Goal: Task Accomplishment & Management: Complete application form

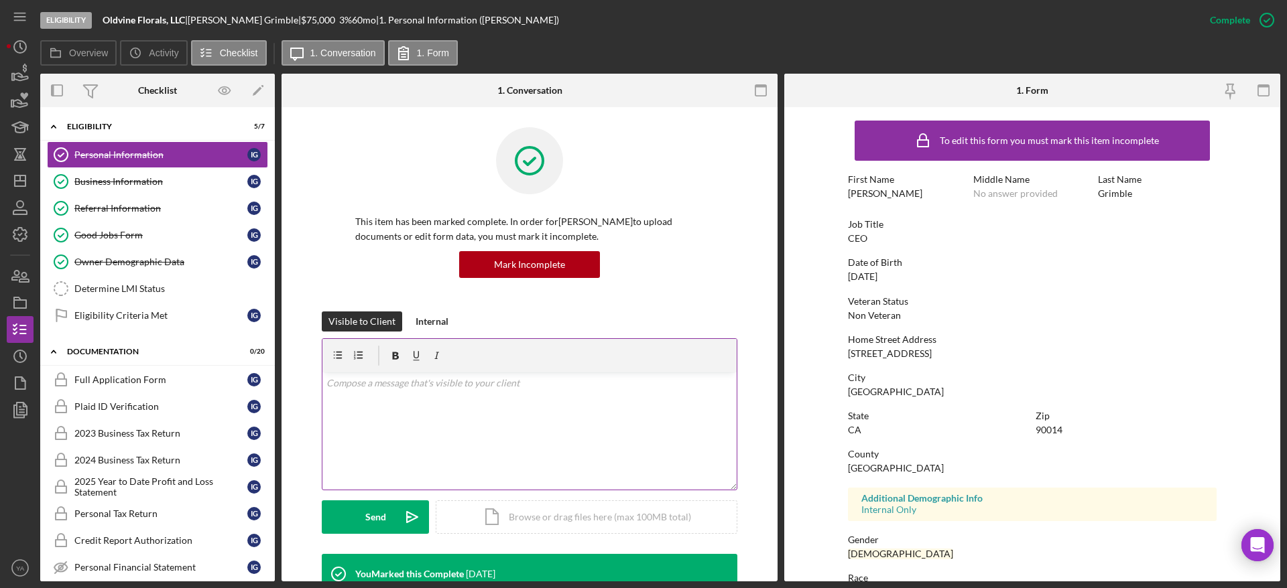
scroll to position [101, 0]
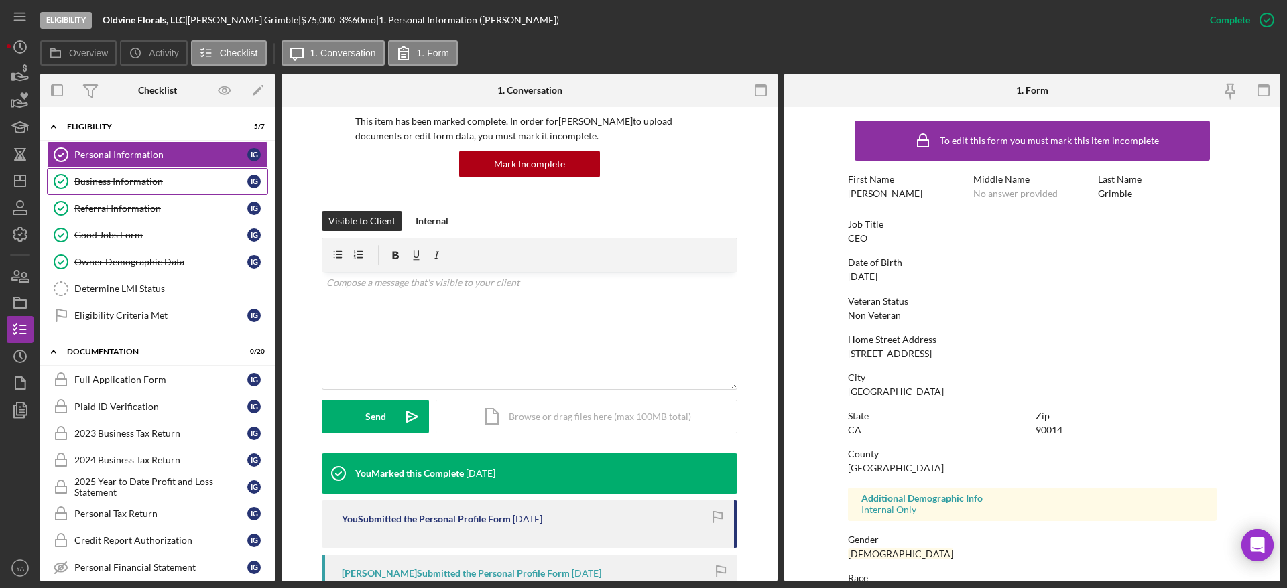
click at [223, 184] on div "Business Information" at bounding box center [160, 181] width 173 height 11
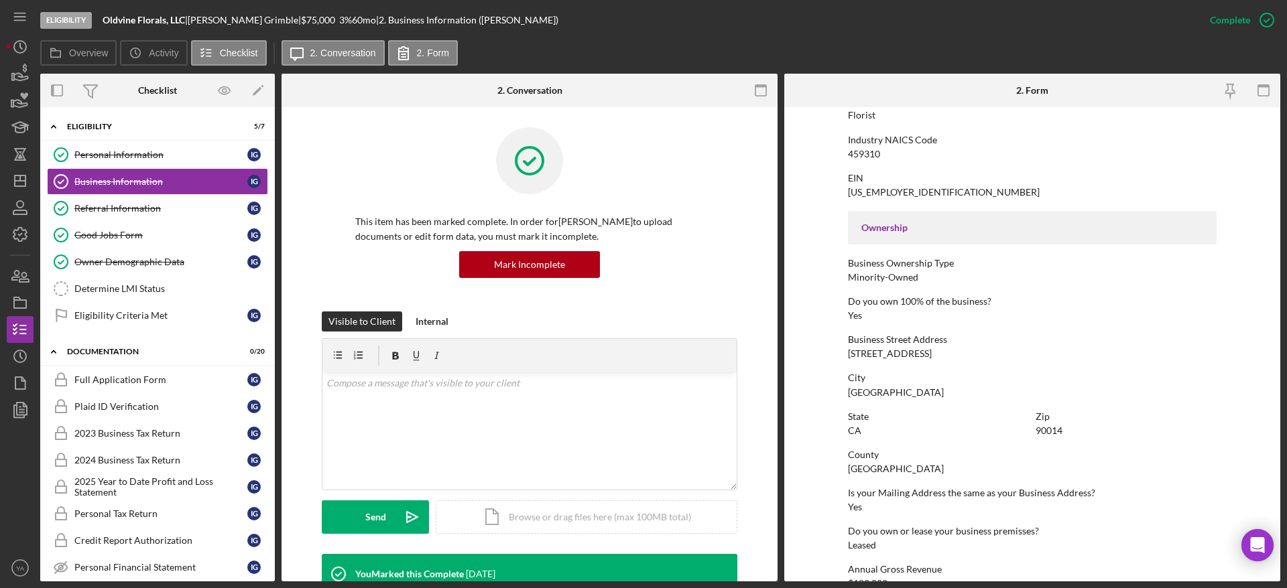
scroll to position [503, 0]
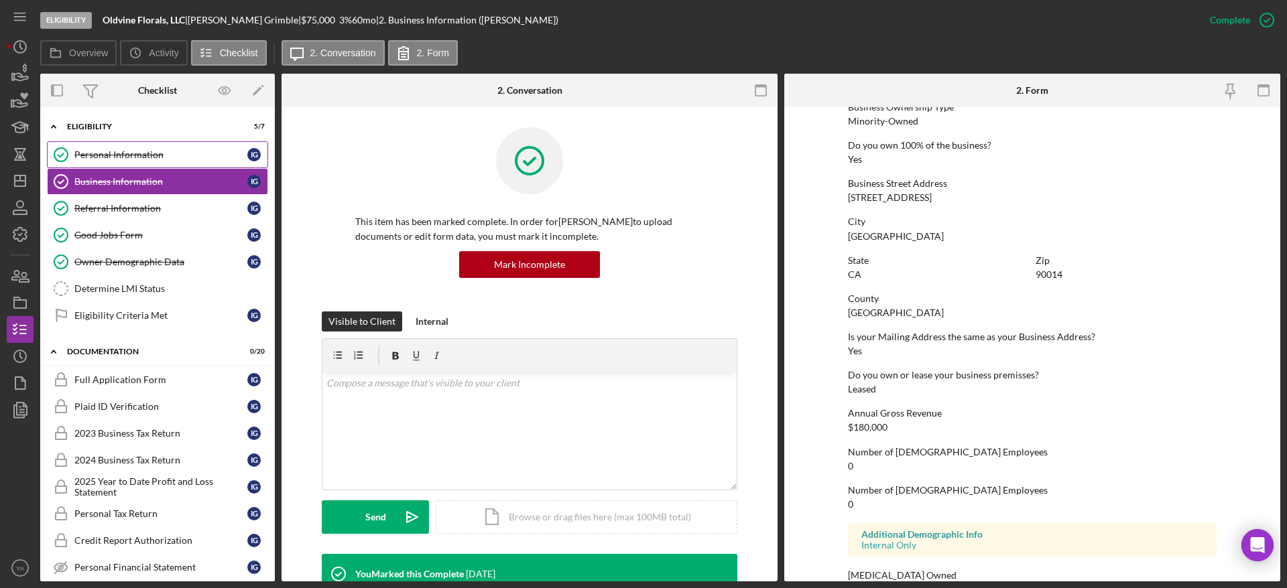
click at [182, 151] on div "Personal Information" at bounding box center [160, 154] width 173 height 11
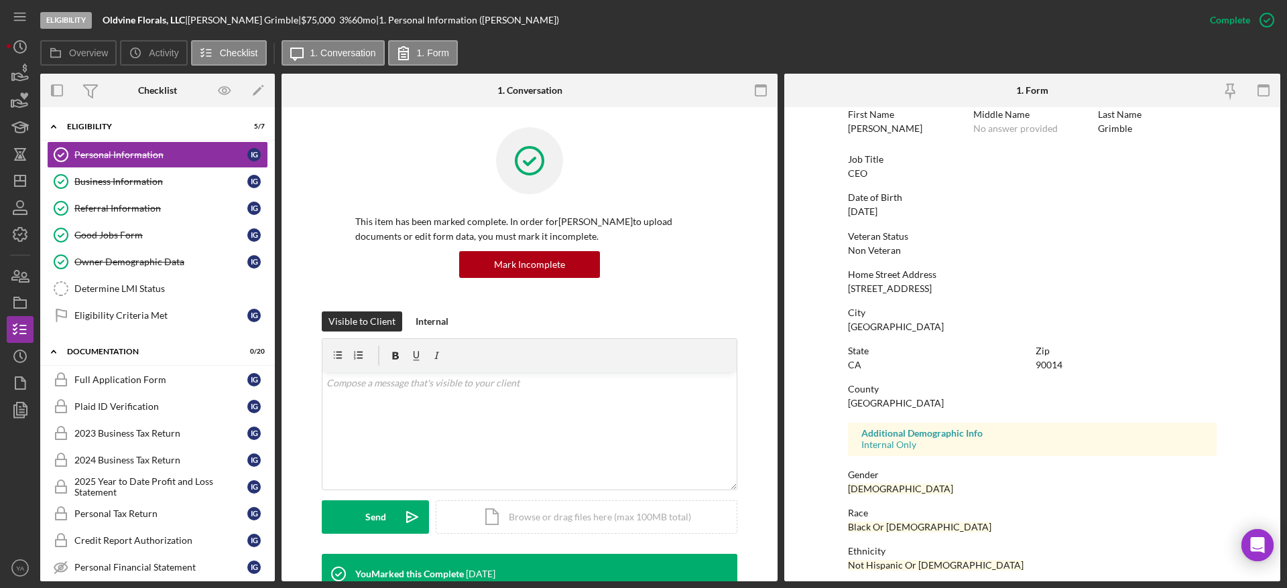
scroll to position [151, 0]
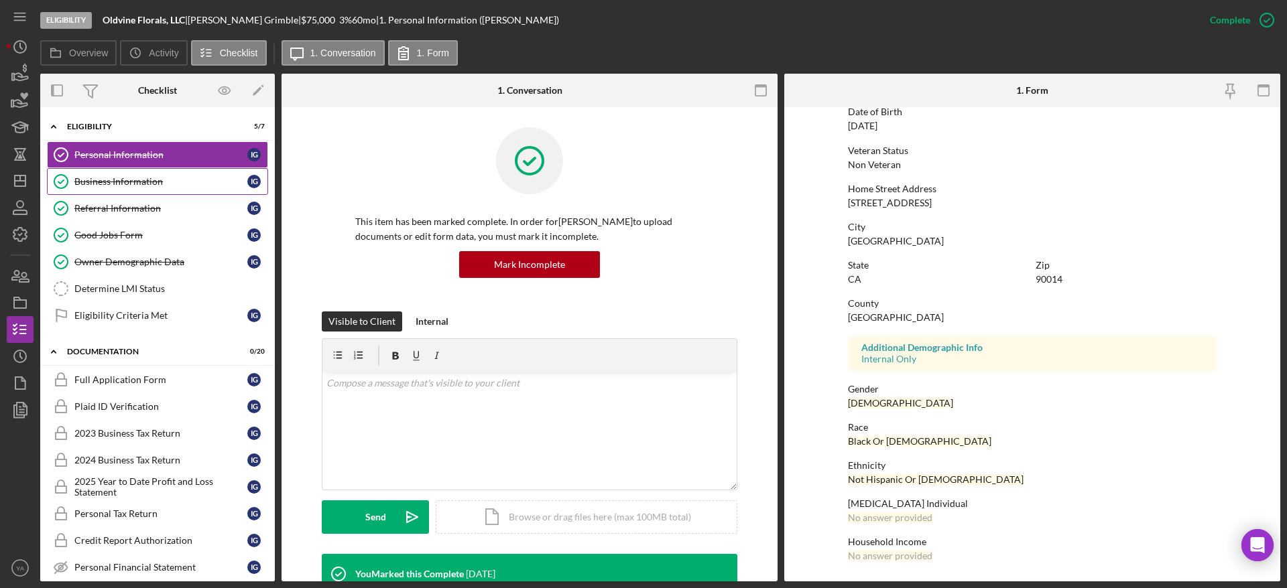
click at [165, 177] on div "Business Information" at bounding box center [160, 181] width 173 height 11
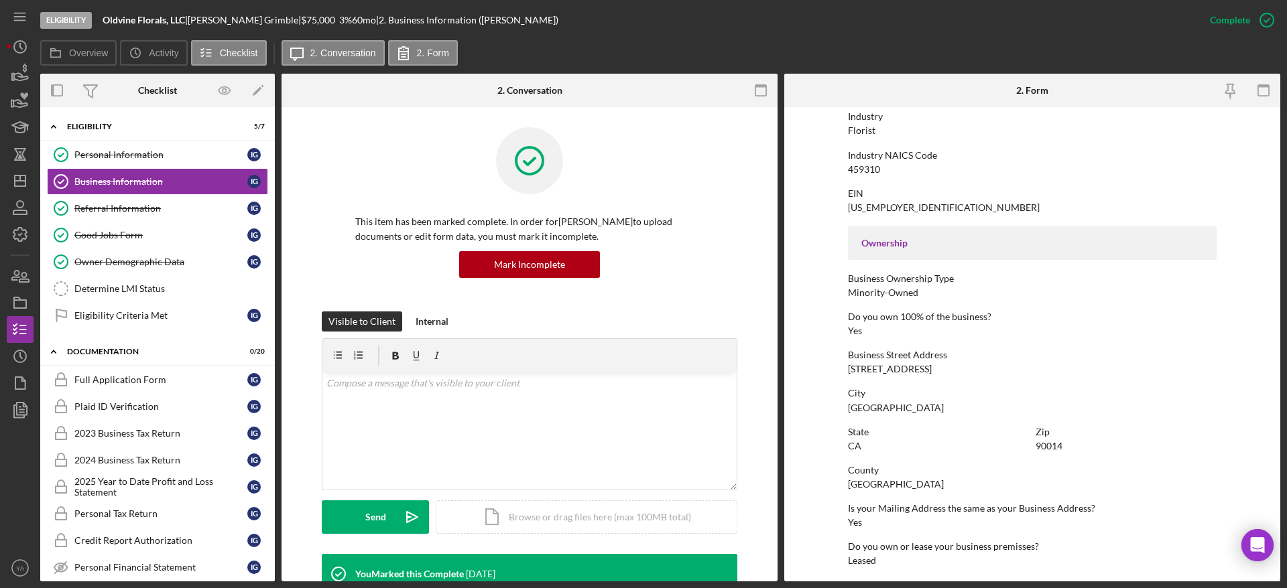
scroll to position [503, 0]
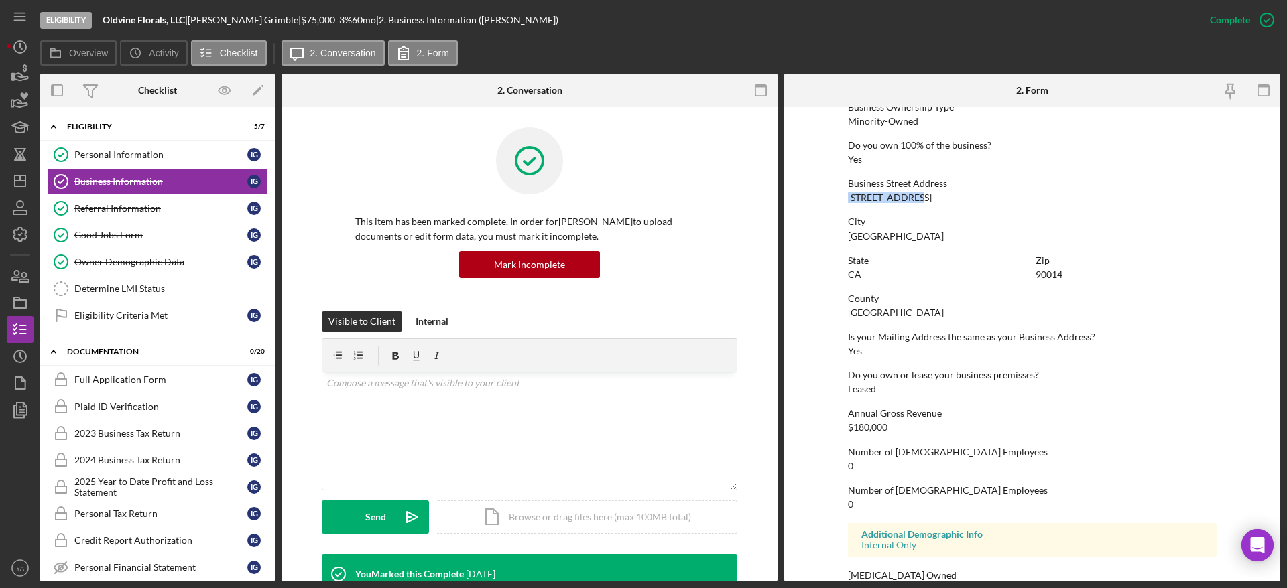
drag, startPoint x: 917, startPoint y: 198, endPoint x: 808, endPoint y: 198, distance: 108.6
click at [808, 198] on form "To edit this form you must mark this item incomplete Business Name Oldvine Flor…" at bounding box center [1032, 344] width 496 height 475
copy div "[STREET_ADDRESS]"
click at [1058, 269] on div "90014" at bounding box center [1049, 274] width 27 height 11
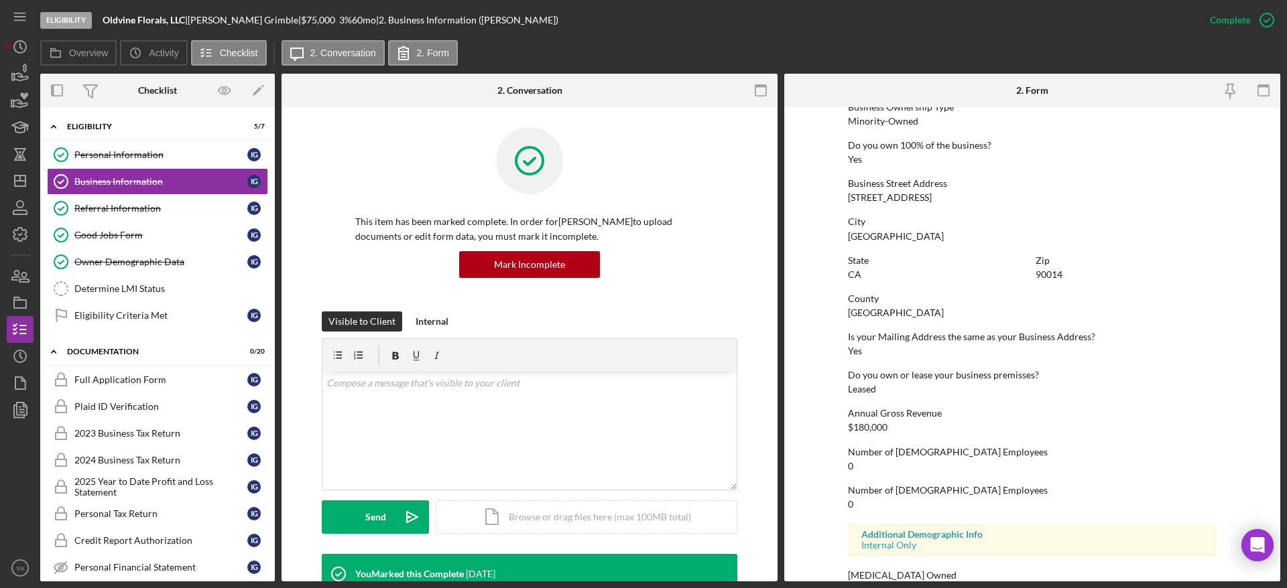
click at [1052, 269] on div "90014" at bounding box center [1049, 274] width 27 height 11
copy div "90014"
drag, startPoint x: 174, startPoint y: 296, endPoint x: 183, endPoint y: 292, distance: 10.2
click at [174, 296] on link "Determine LMI Status Determine LMI Status" at bounding box center [157, 288] width 221 height 27
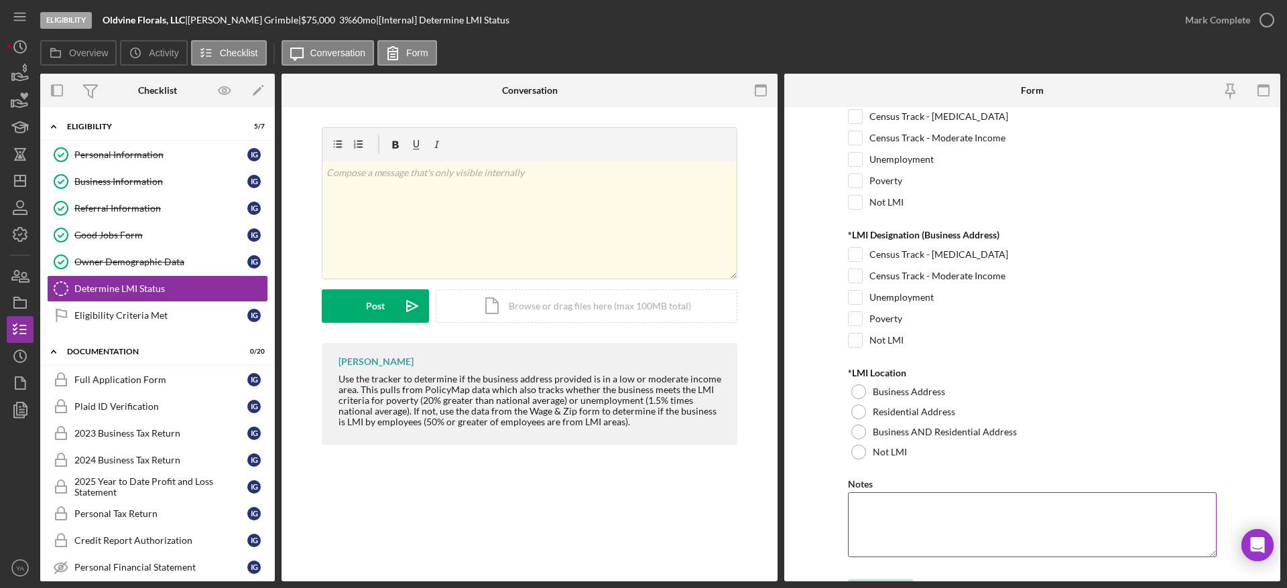
scroll to position [96, 0]
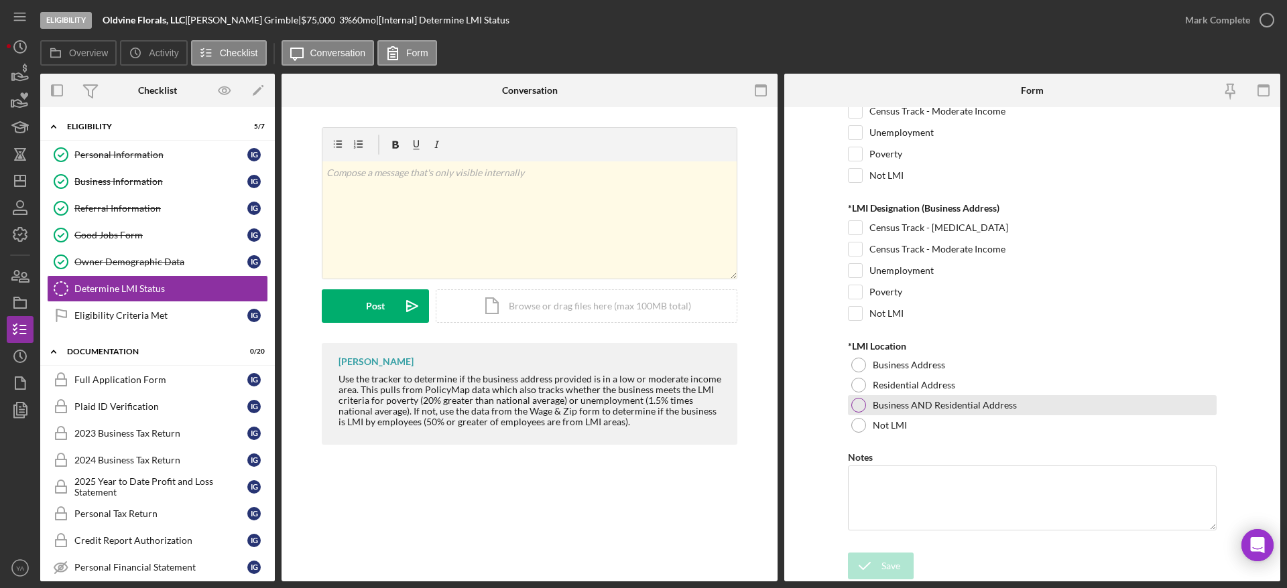
click at [855, 406] on div at bounding box center [858, 405] width 15 height 15
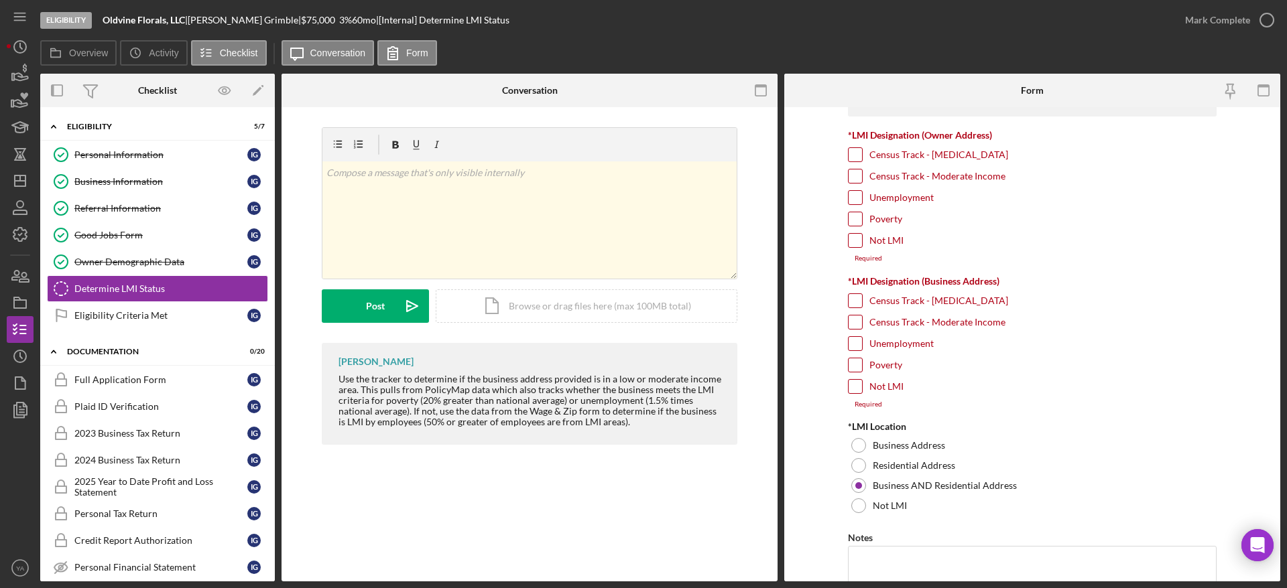
scroll to position [0, 0]
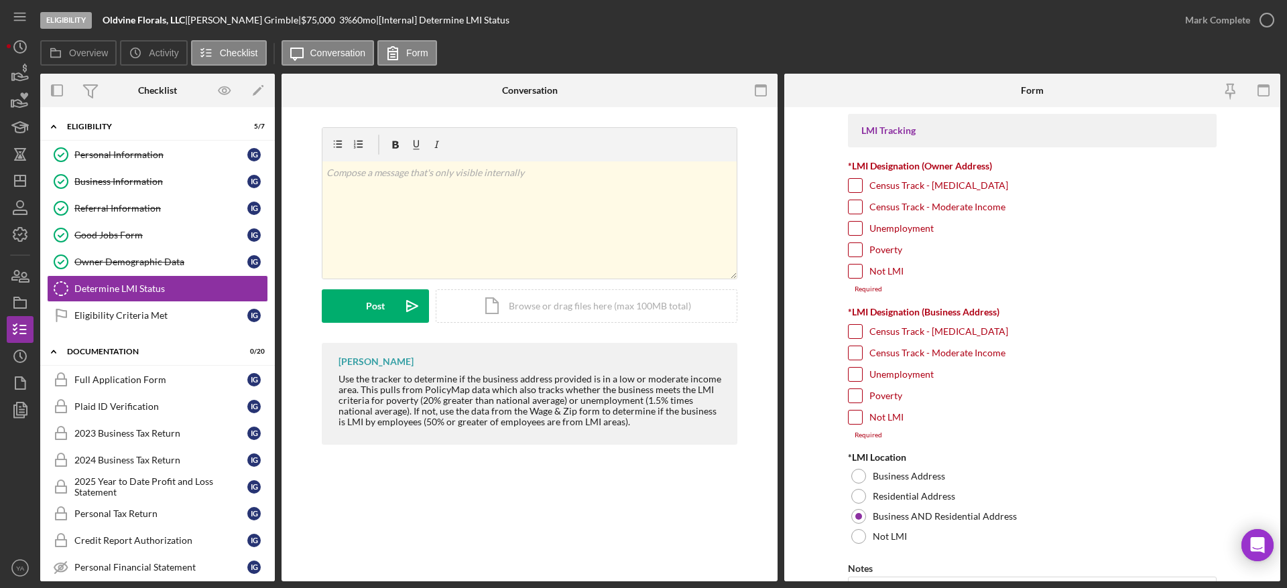
click at [855, 393] on input "Poverty" at bounding box center [855, 395] width 13 height 13
checkbox input "true"
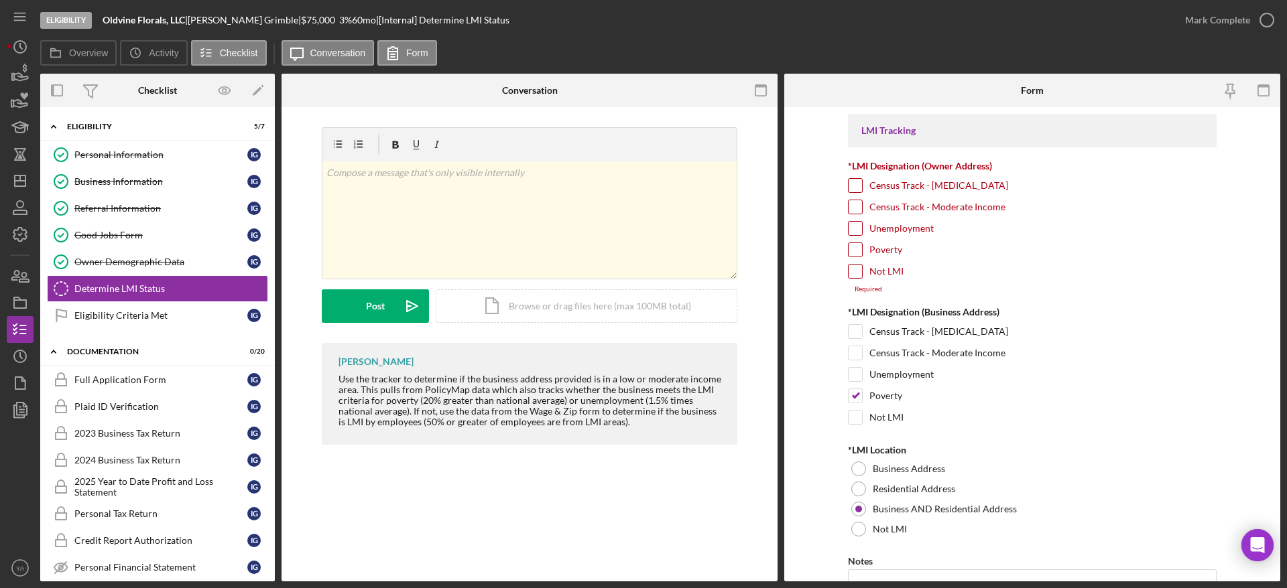
click at [853, 251] on input "Poverty" at bounding box center [855, 249] width 13 height 13
checkbox input "true"
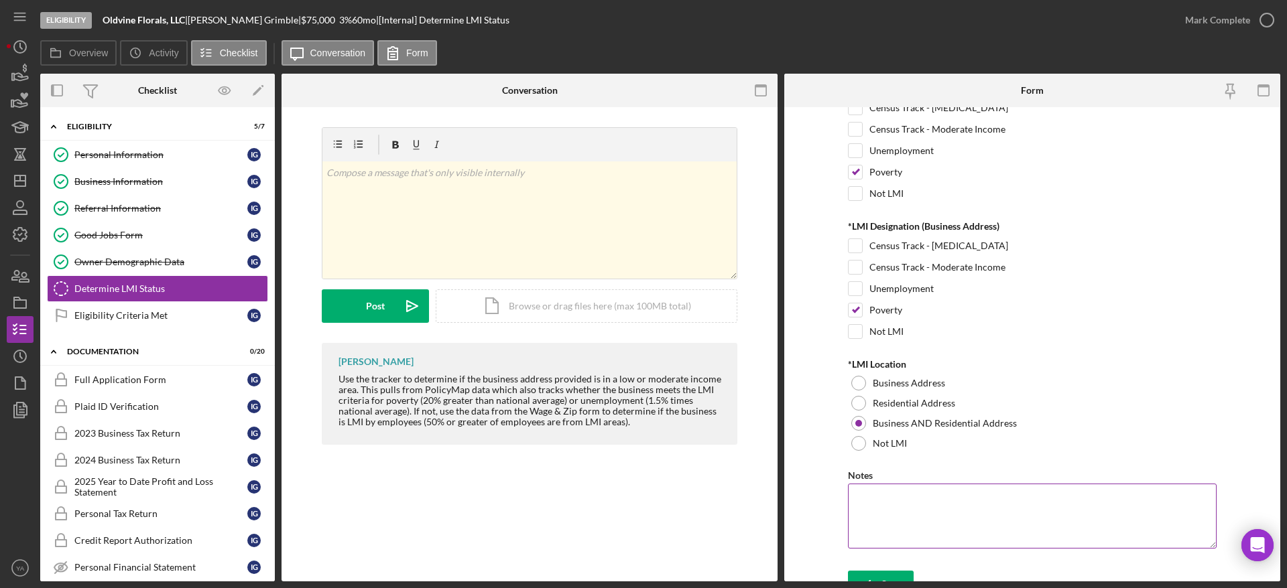
scroll to position [96, 0]
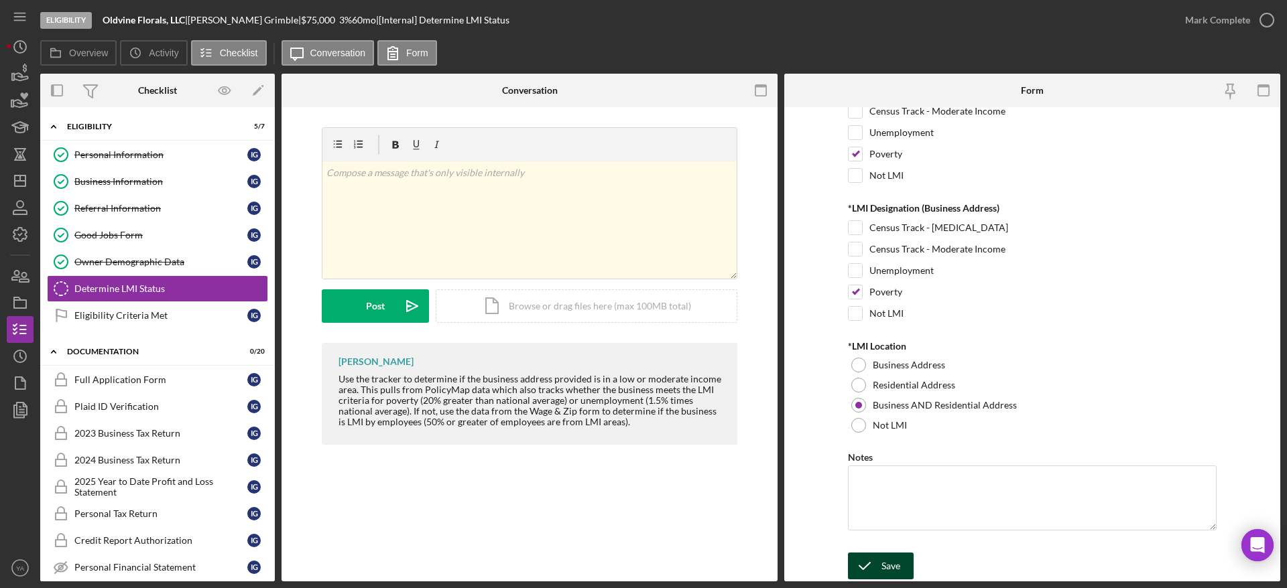
click at [867, 572] on icon "submit" at bounding box center [865, 567] width 34 height 34
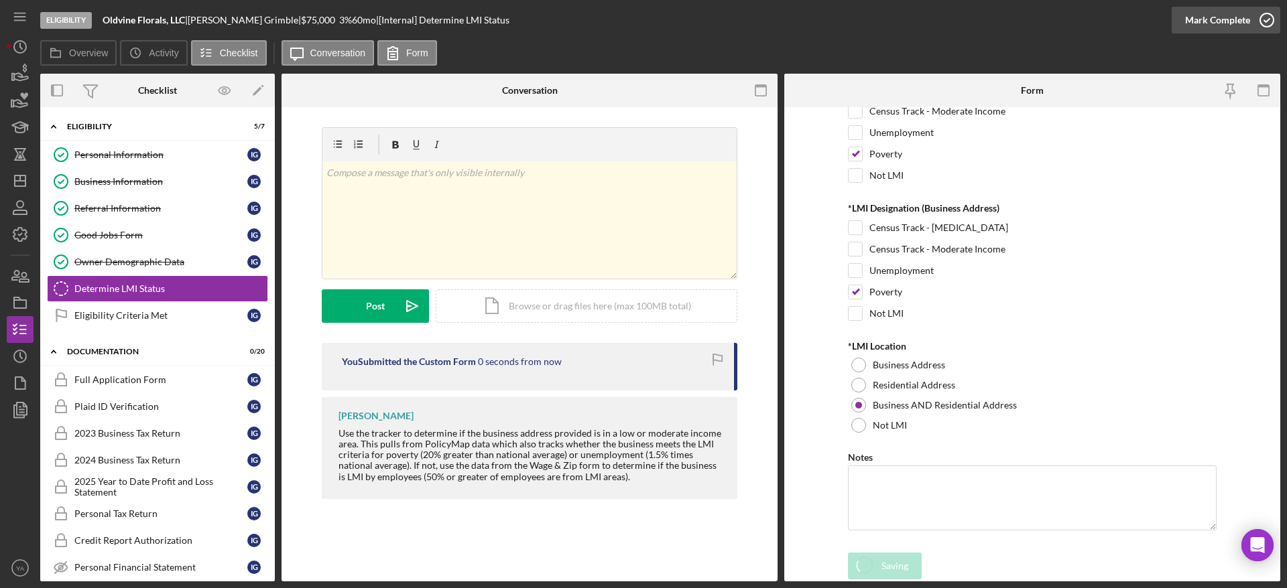
click at [1250, 17] on icon "button" at bounding box center [1267, 20] width 34 height 34
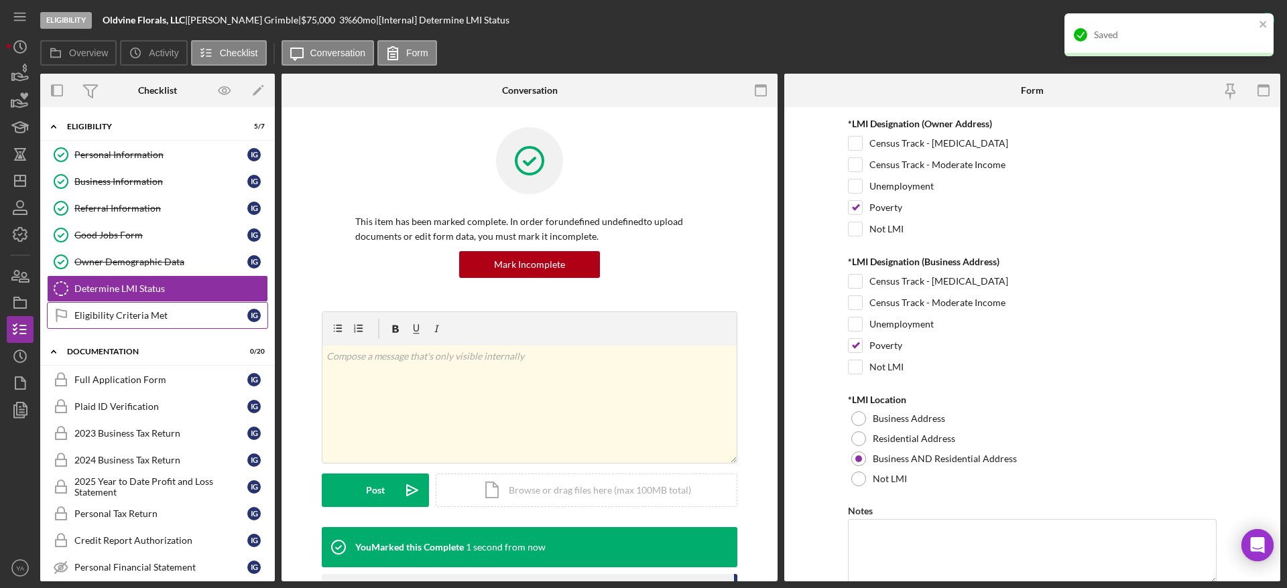
scroll to position [149, 0]
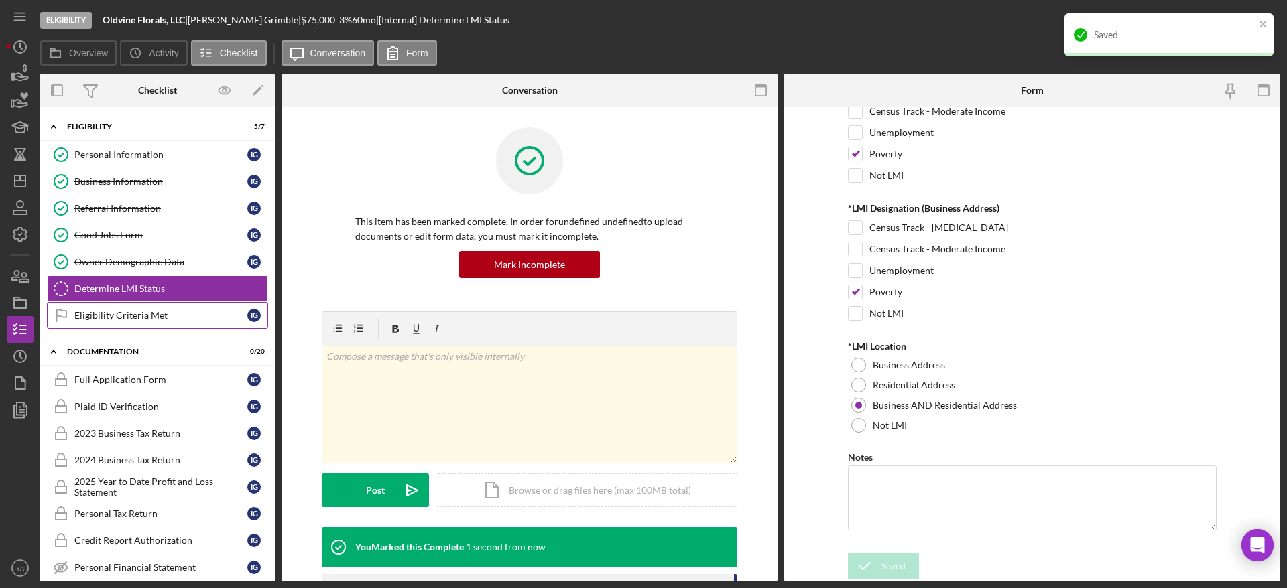
click at [145, 309] on link "Eligibility Criteria Met Eligibility Criteria Met I G" at bounding box center [157, 315] width 221 height 27
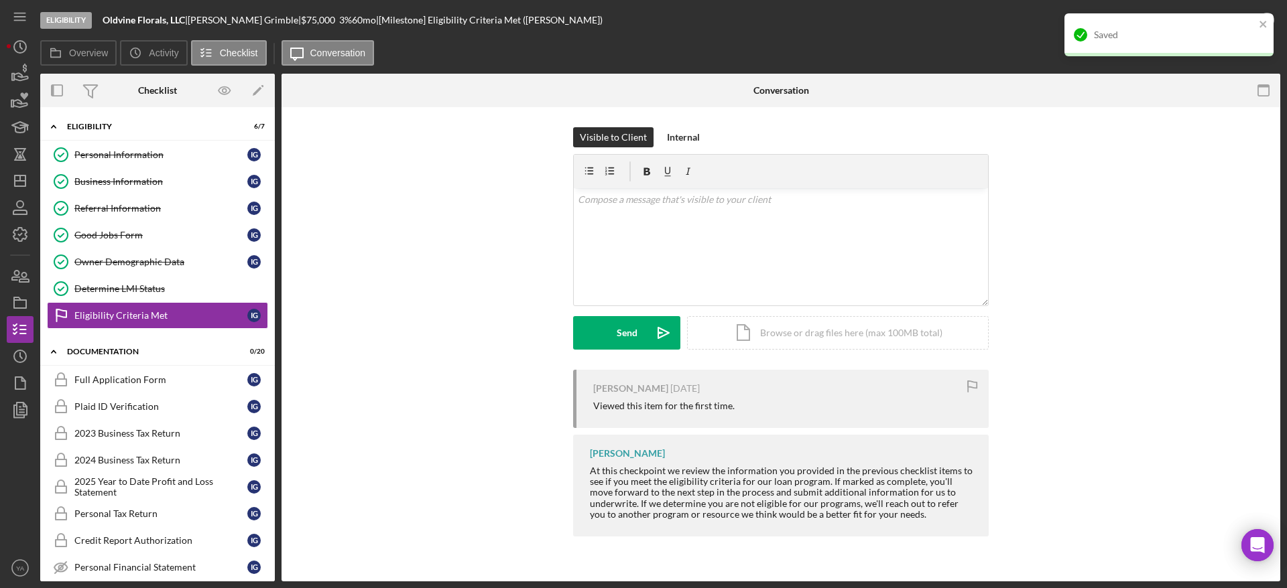
click at [1265, 17] on div "Saved" at bounding box center [1168, 34] width 209 height 43
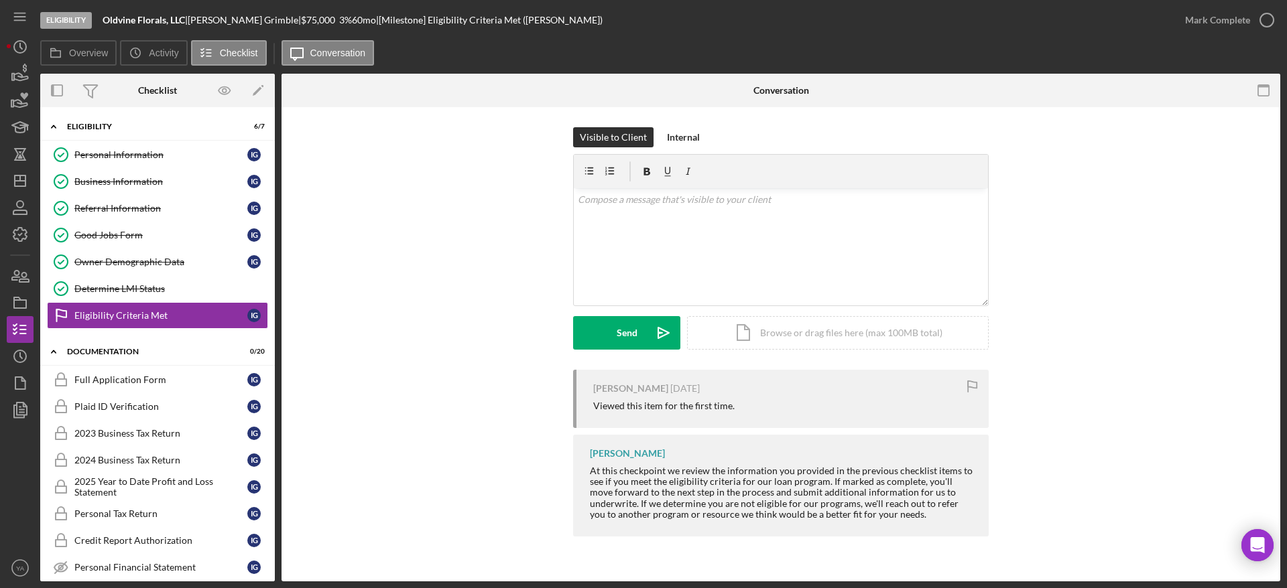
click at [1265, 25] on div "Eligibility Oldvine Florals, LLC | [PERSON_NAME] | $75,000 $15,000 3 % 60 mo | …" at bounding box center [643, 294] width 1287 height 588
click at [1267, 22] on icon "button" at bounding box center [1267, 20] width 34 height 34
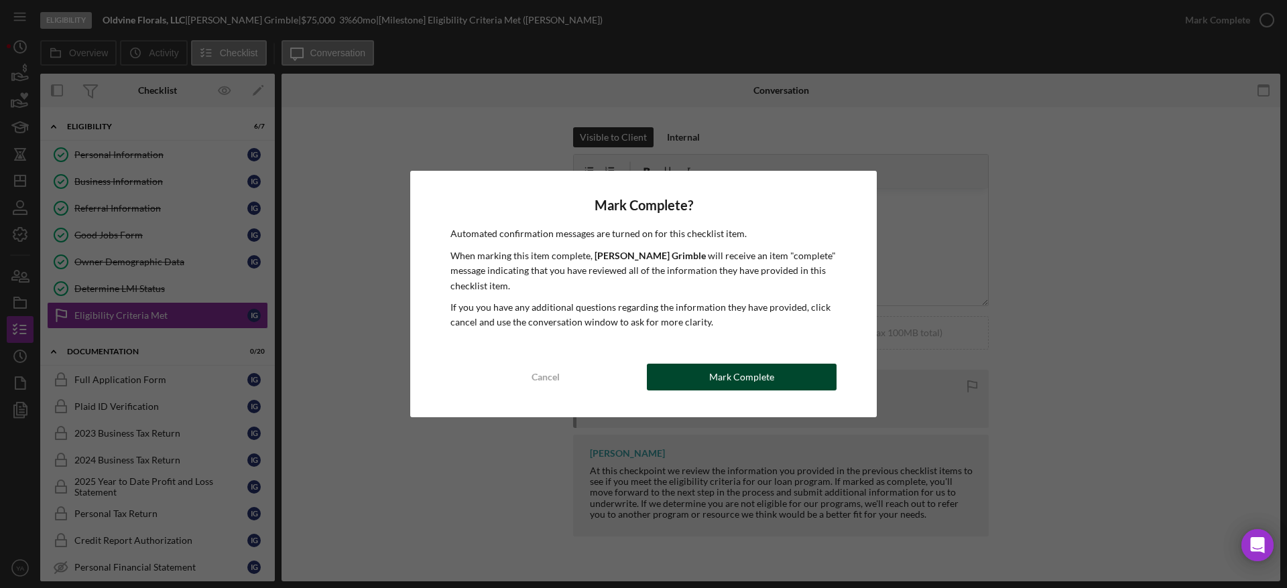
click at [780, 371] on button "Mark Complete" at bounding box center [742, 377] width 190 height 27
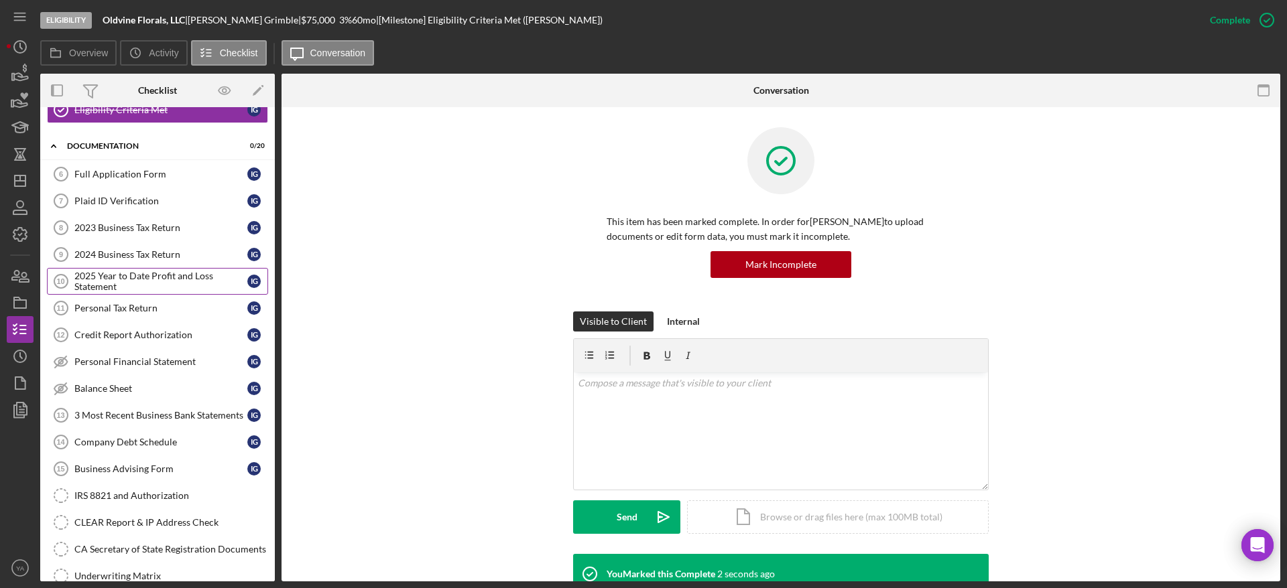
scroll to position [93, 0]
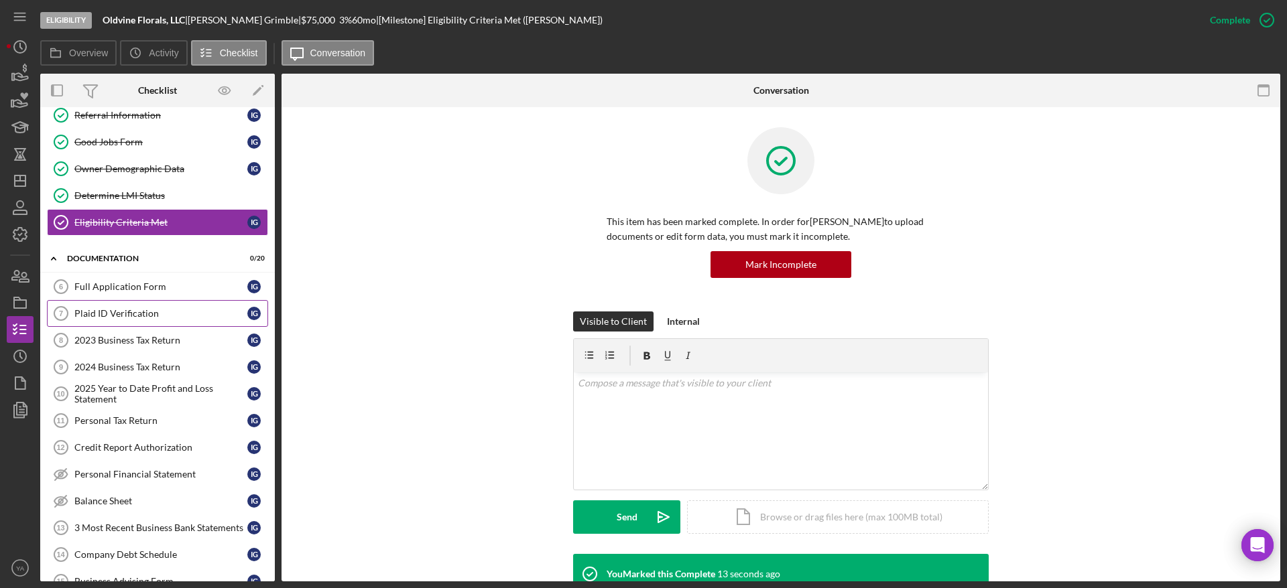
click at [166, 309] on div "Plaid ID Verification" at bounding box center [160, 313] width 173 height 11
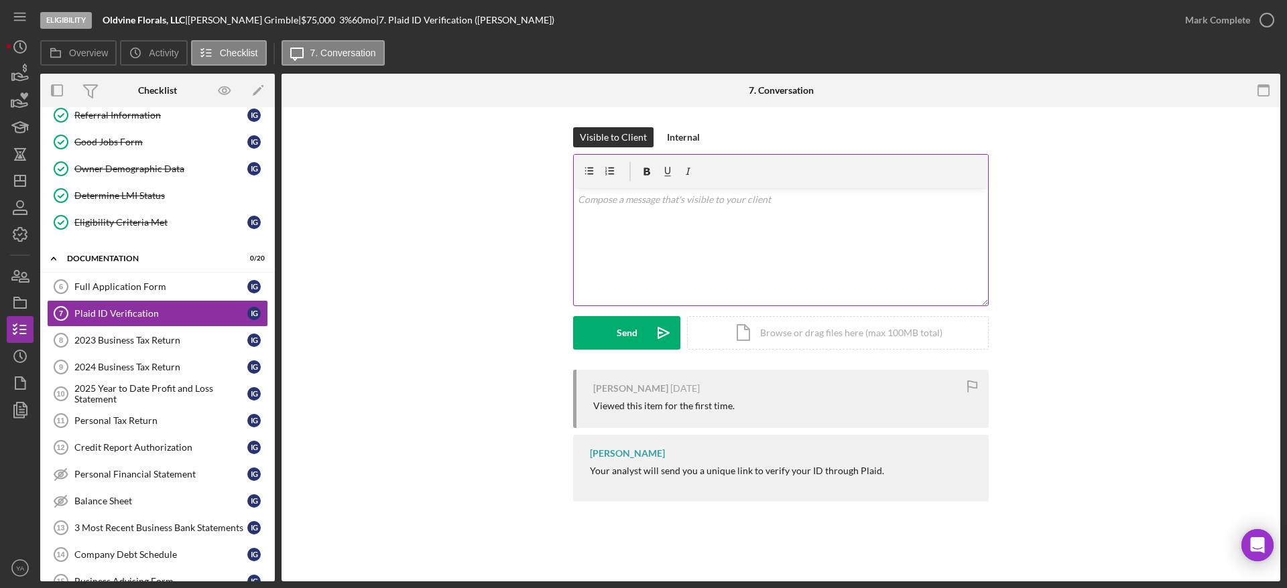
click at [644, 240] on div "v Color teal Color pink Remove color Add row above Add row below Add column bef…" at bounding box center [781, 246] width 414 height 117
click at [639, 331] on button "Send Icon/icon-invite-send" at bounding box center [626, 333] width 107 height 34
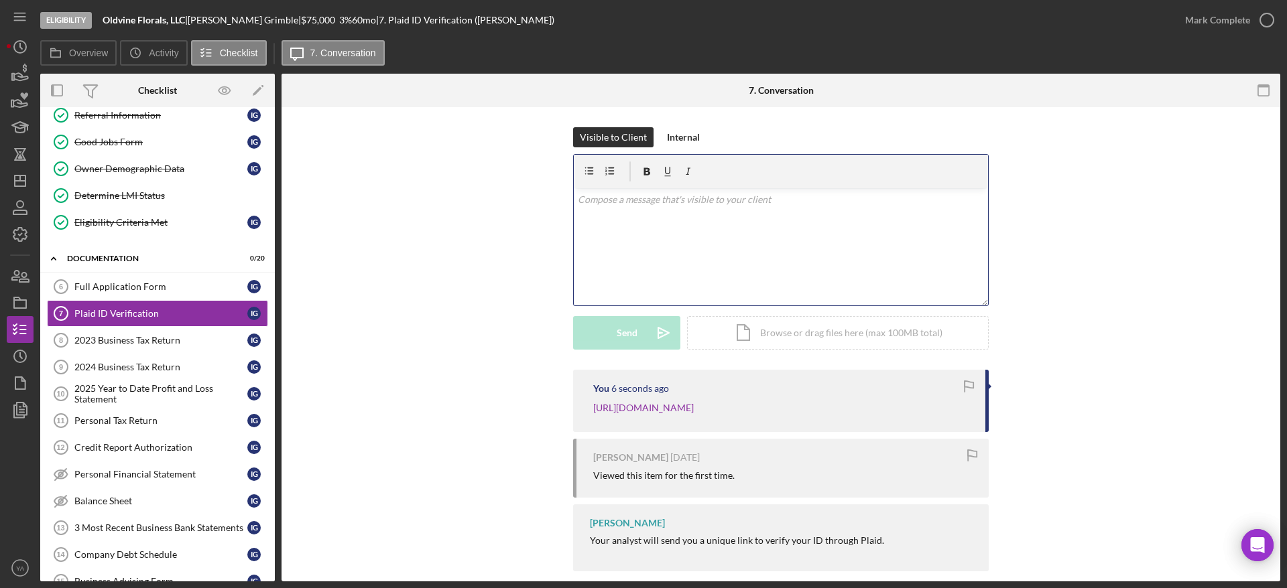
click at [690, 254] on div "v Color teal Color pink Remove color Add row above Add row below Add column bef…" at bounding box center [781, 246] width 414 height 117
click at [27, 171] on icon "Icon/Dashboard" at bounding box center [20, 181] width 34 height 34
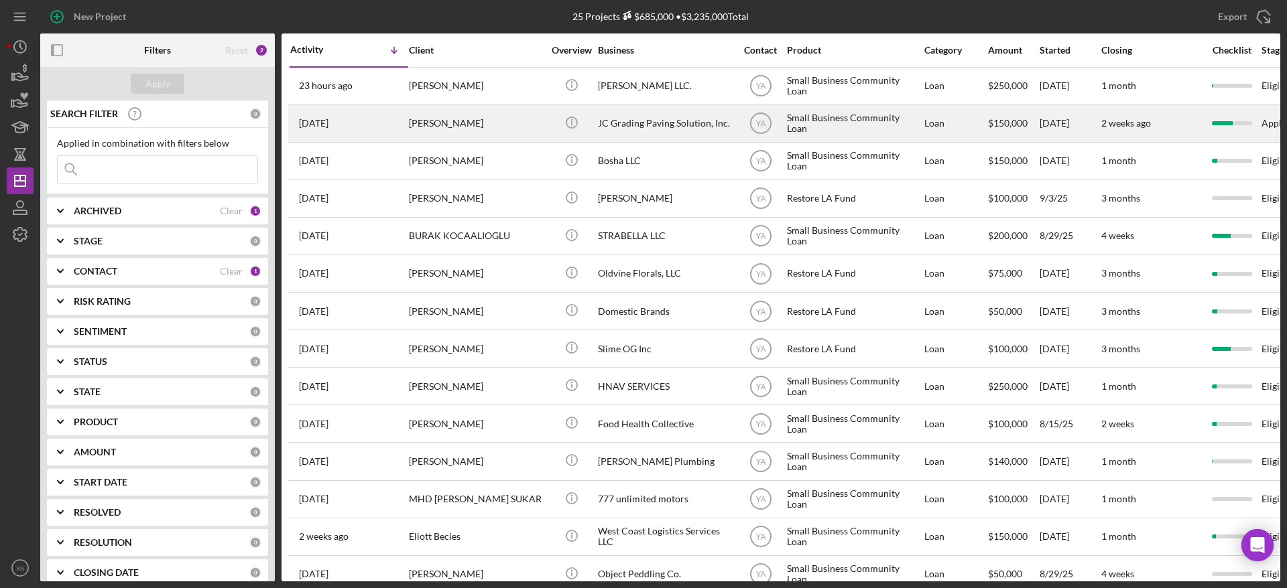
click at [697, 123] on div "JC Grading Paving Solution, Inc." at bounding box center [665, 124] width 134 height 36
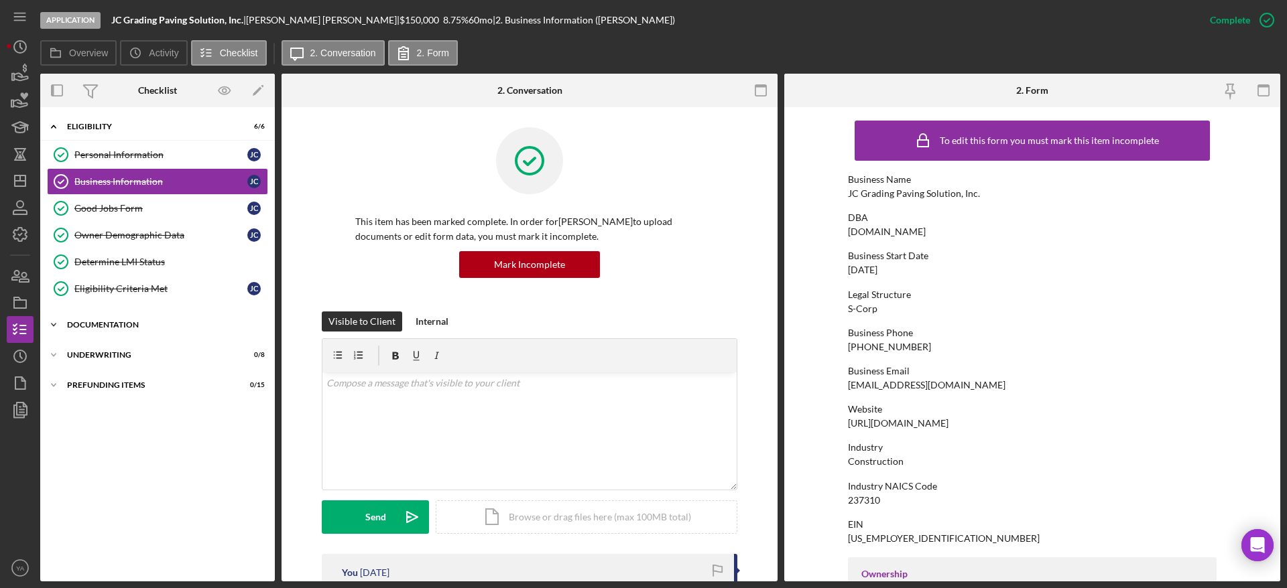
click at [133, 327] on div "Documentation" at bounding box center [162, 325] width 191 height 8
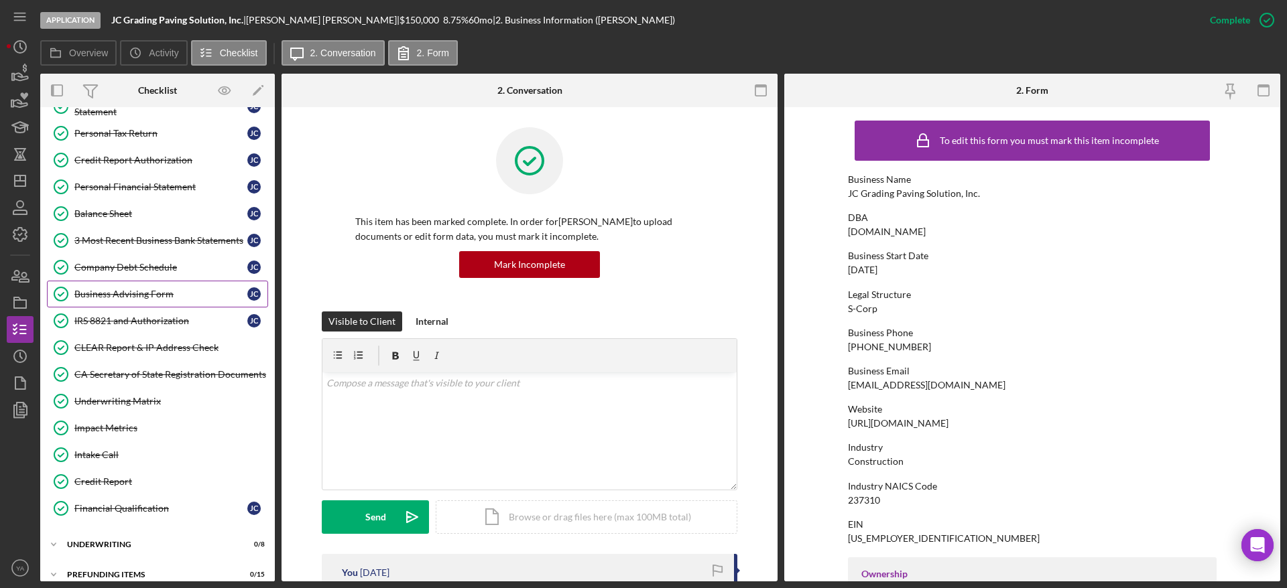
scroll to position [368, 0]
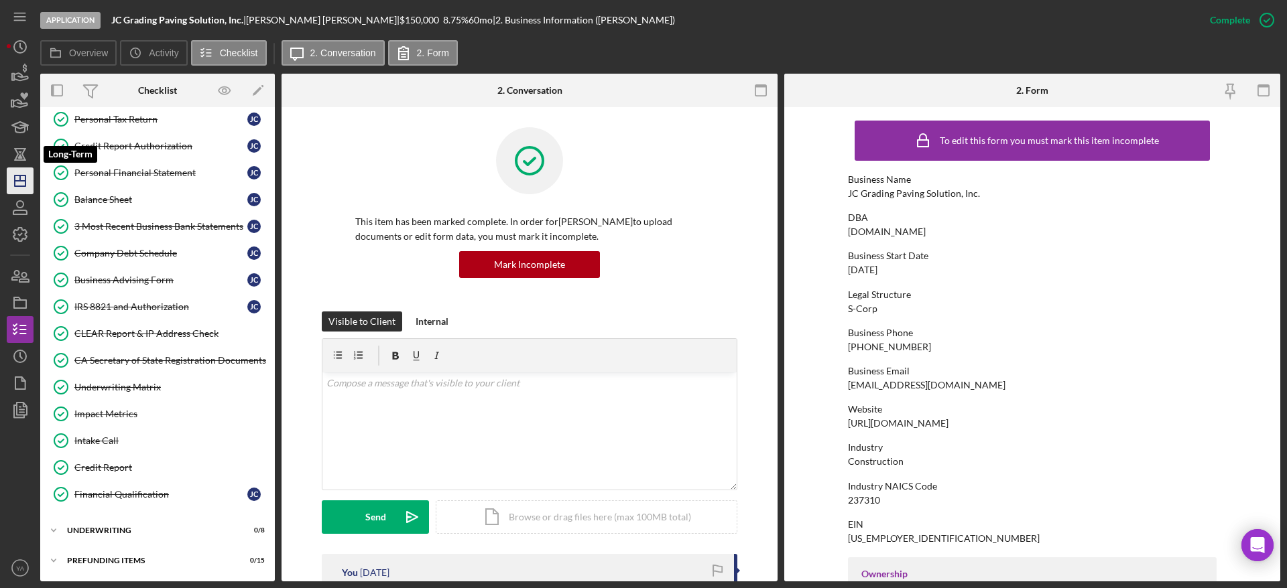
click at [25, 174] on icon "Icon/Dashboard" at bounding box center [20, 181] width 34 height 34
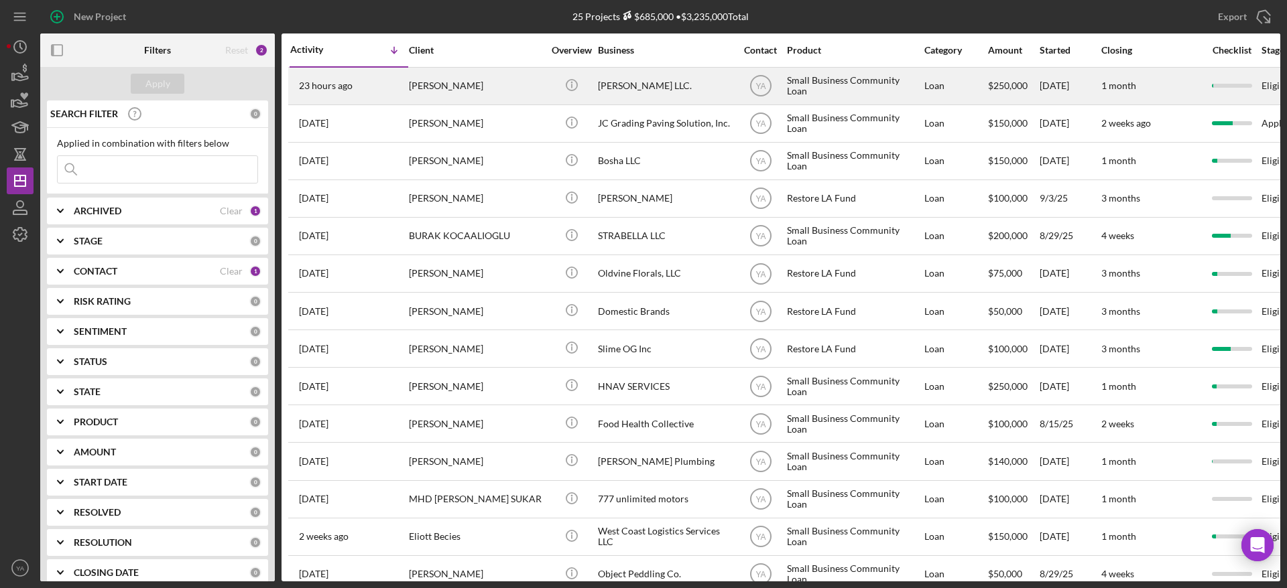
click at [665, 95] on div "[PERSON_NAME] LLC." at bounding box center [665, 86] width 134 height 36
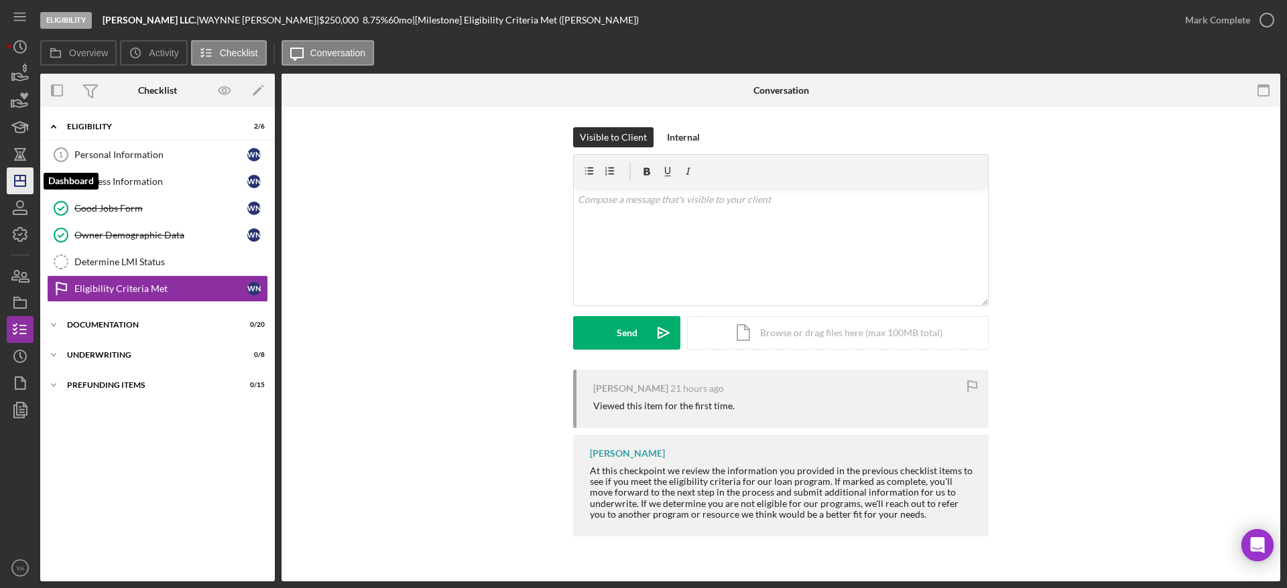
click at [26, 170] on icon "Icon/Dashboard" at bounding box center [20, 181] width 34 height 34
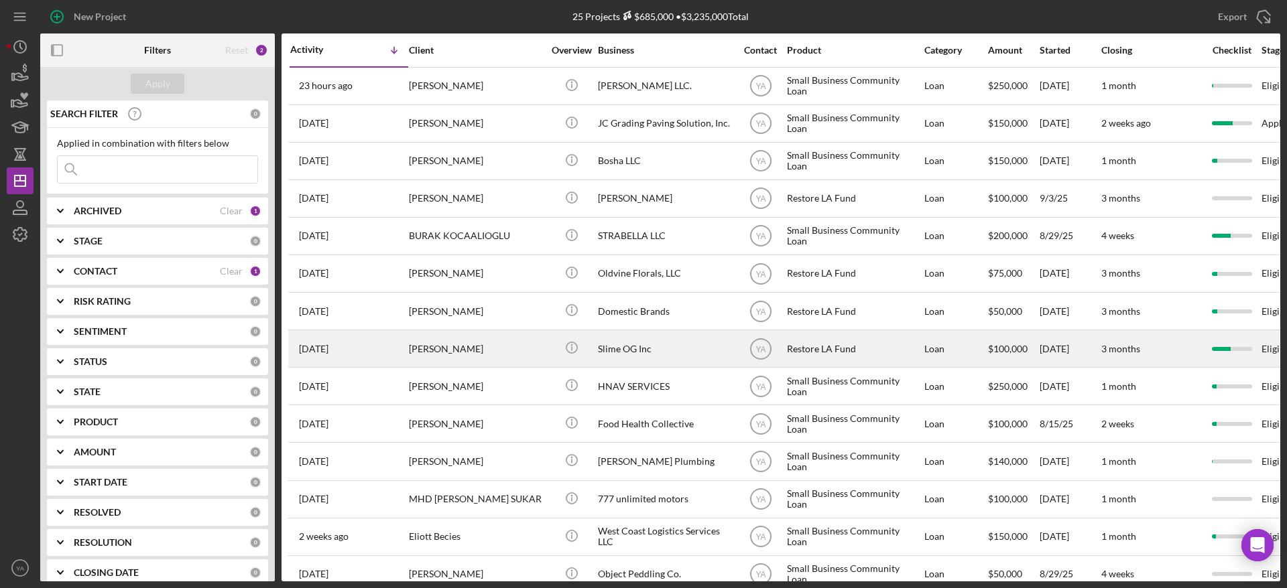
click at [668, 339] on div "Slime OG Inc" at bounding box center [665, 349] width 134 height 36
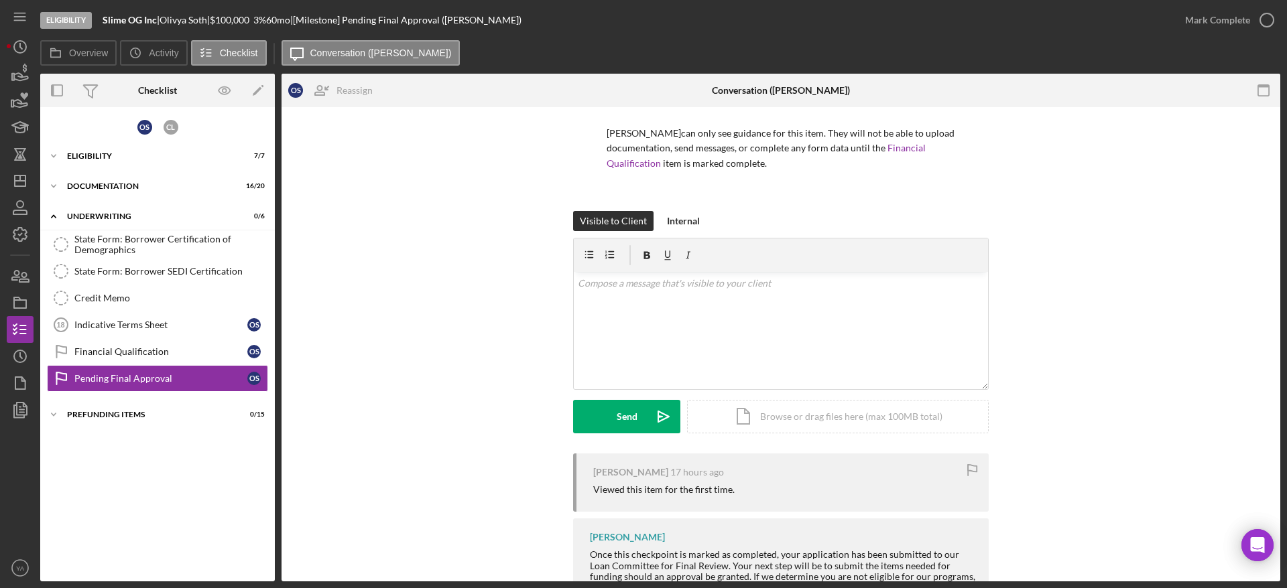
scroll to position [154, 0]
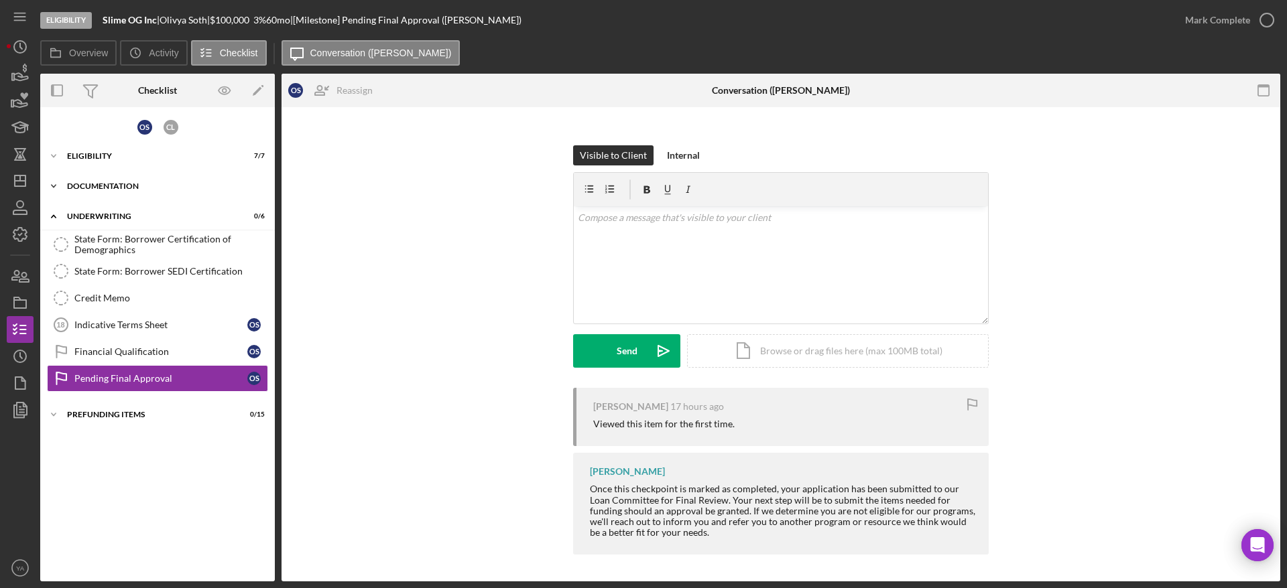
click at [184, 178] on div "Icon/Expander Documentation 16 / 20" at bounding box center [157, 186] width 235 height 27
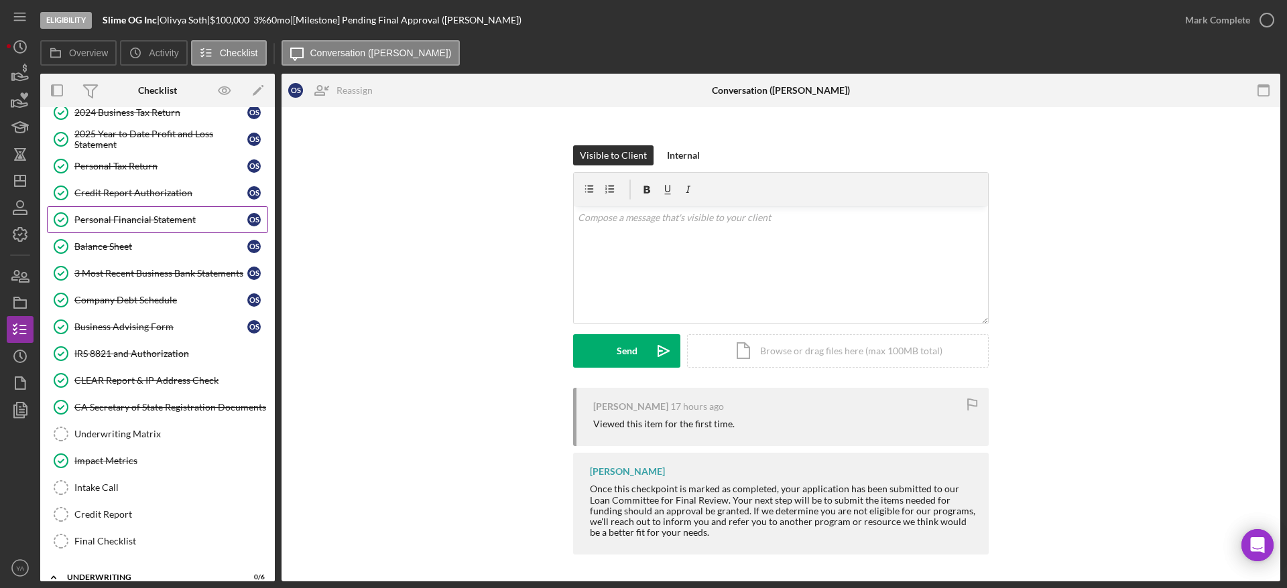
scroll to position [96, 0]
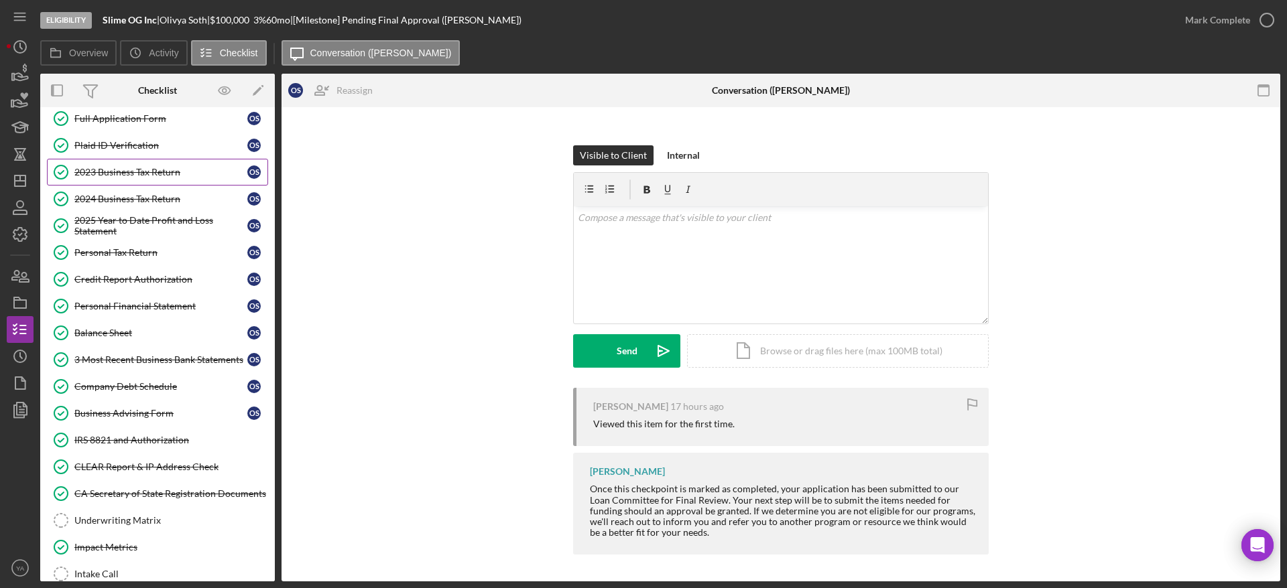
click at [130, 172] on div "2023 Business Tax Return" at bounding box center [160, 172] width 173 height 11
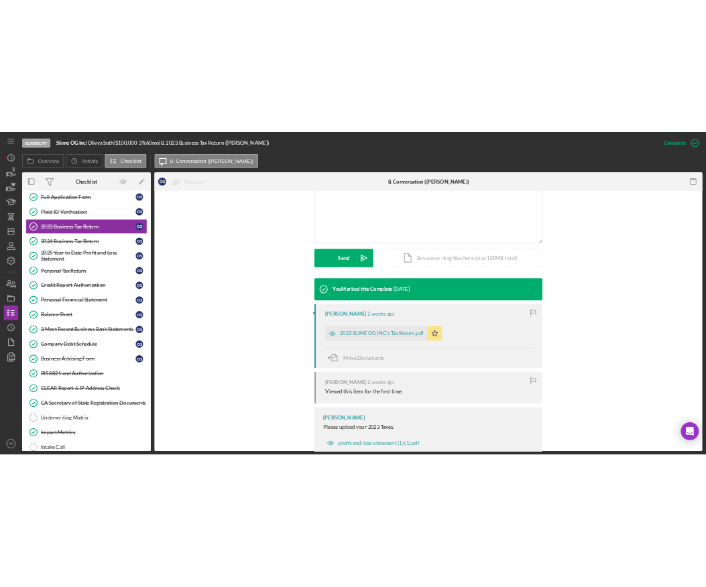
scroll to position [327, 0]
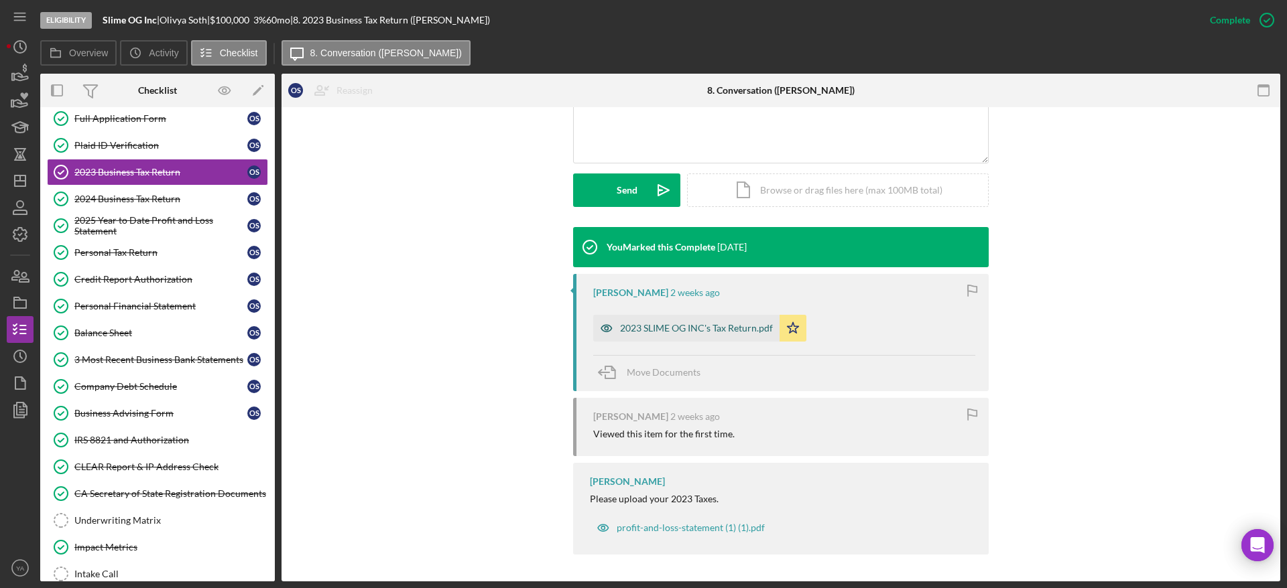
click at [676, 329] on div "2023 SLIME OG INC's Tax Return.pdf" at bounding box center [696, 328] width 153 height 11
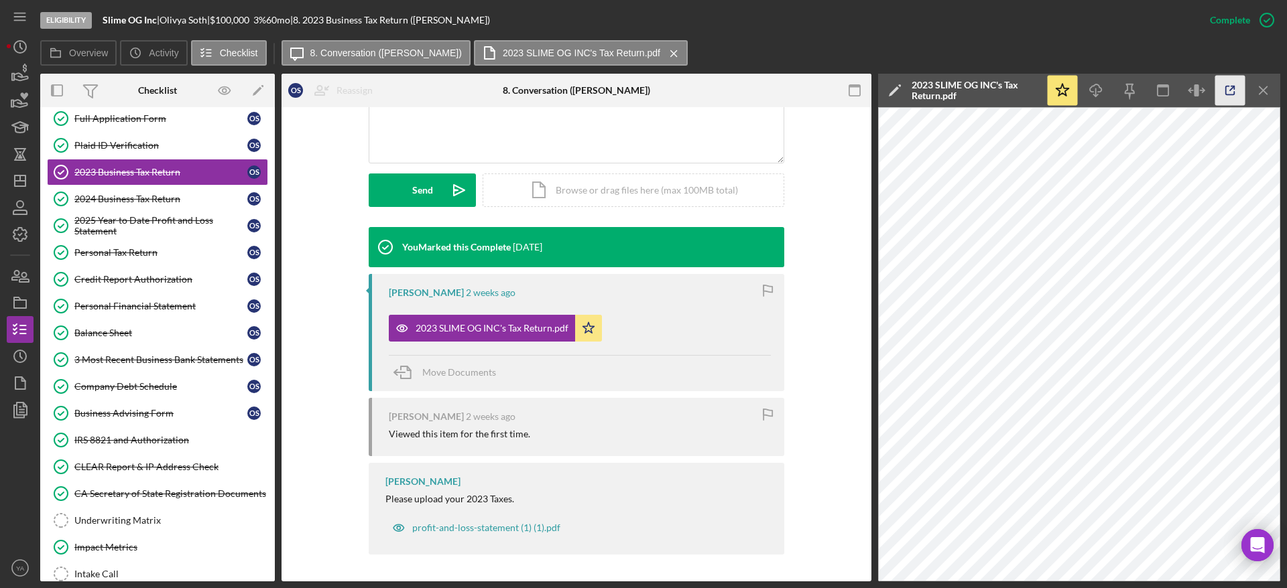
click at [1220, 90] on icon "button" at bounding box center [1230, 91] width 30 height 30
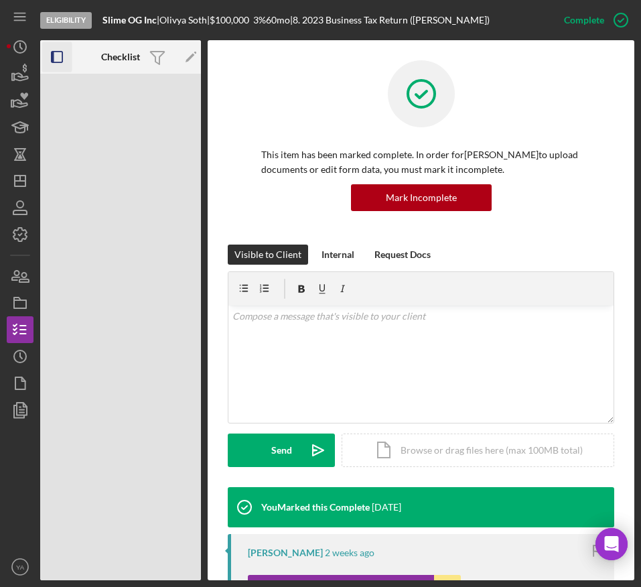
click at [54, 60] on rect "button" at bounding box center [53, 57] width 3 height 11
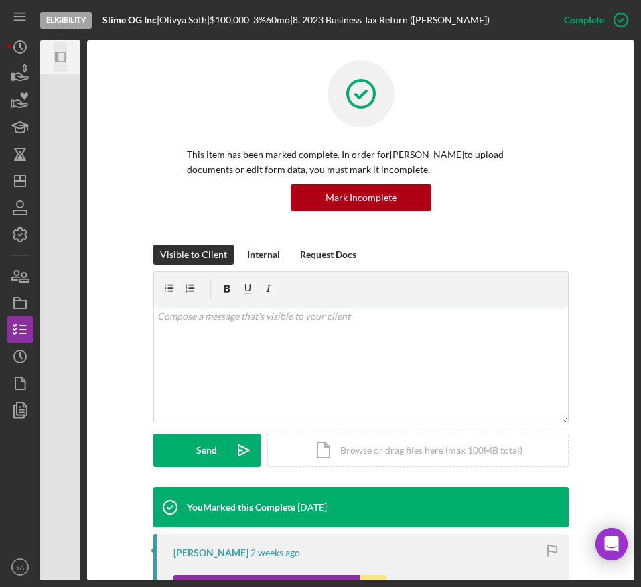
click at [60, 57] on icon "Icon/Panel Side Expand" at bounding box center [61, 57] width 30 height 30
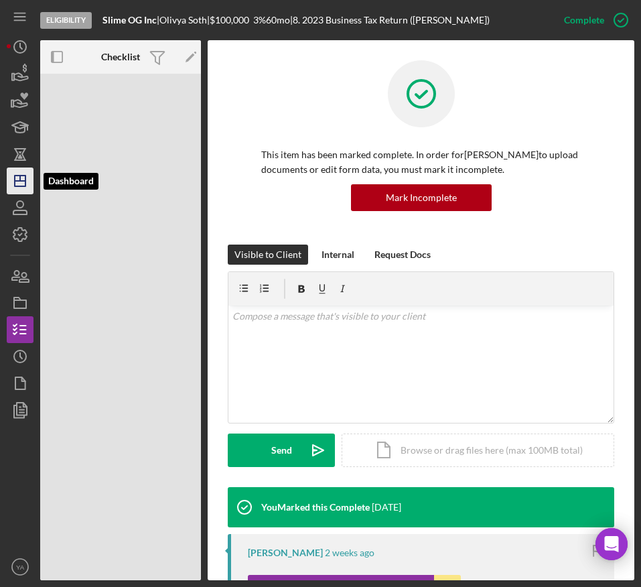
click at [23, 176] on polygon "button" at bounding box center [20, 181] width 11 height 11
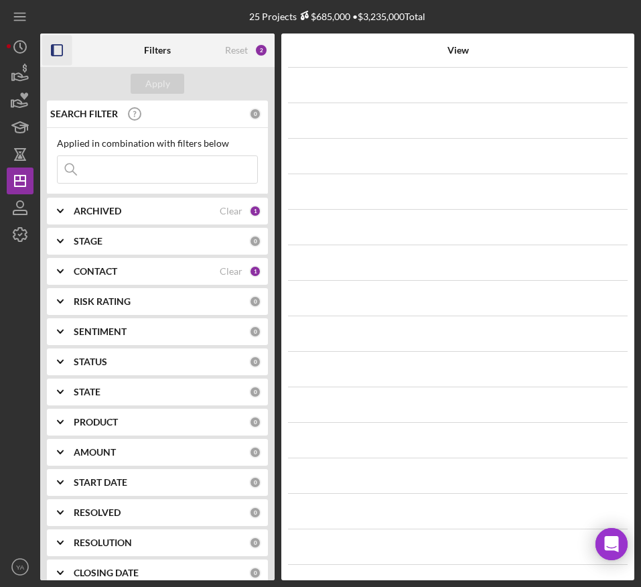
click at [61, 54] on icon "button" at bounding box center [57, 51] width 30 height 30
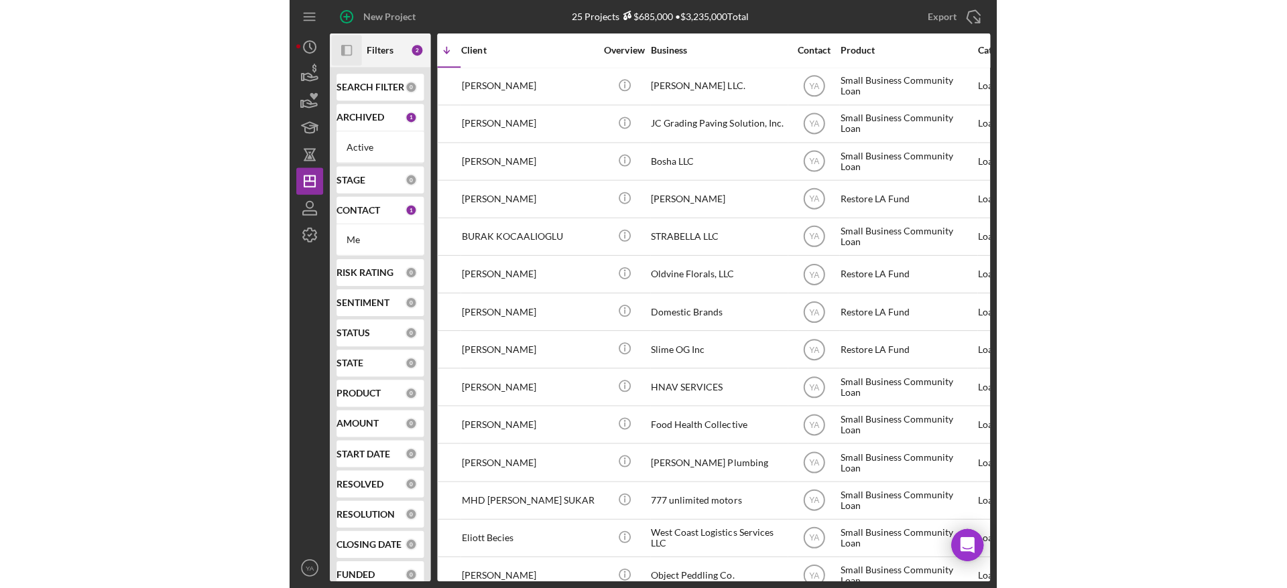
scroll to position [0, 137]
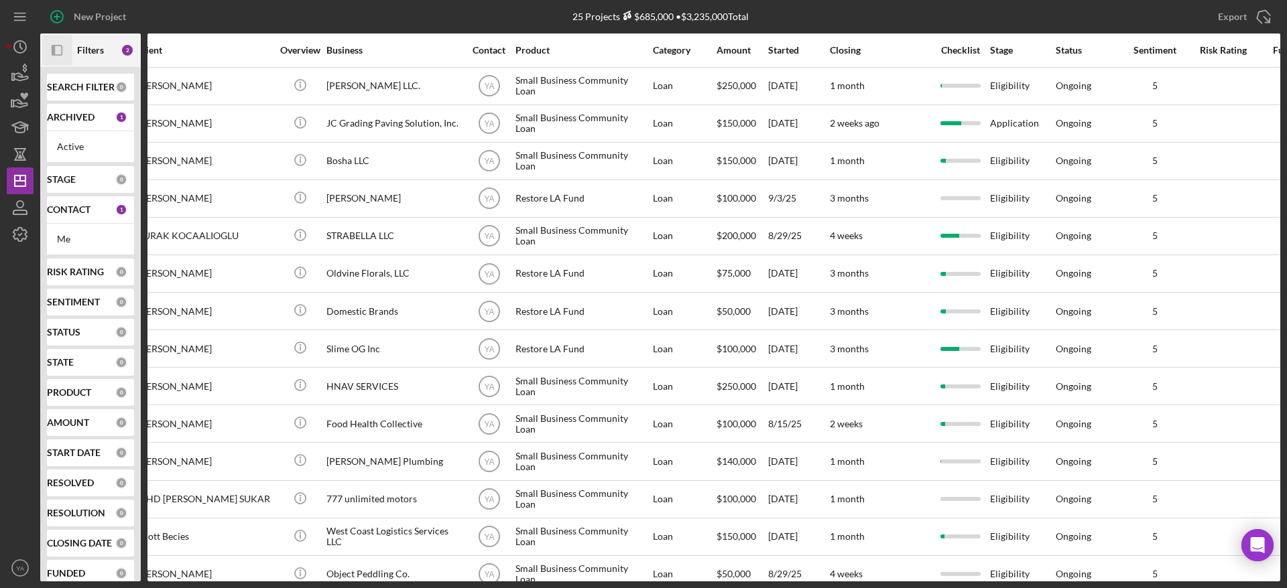
click at [51, 48] on icon "Icon/Panel Side Expand" at bounding box center [57, 51] width 30 height 30
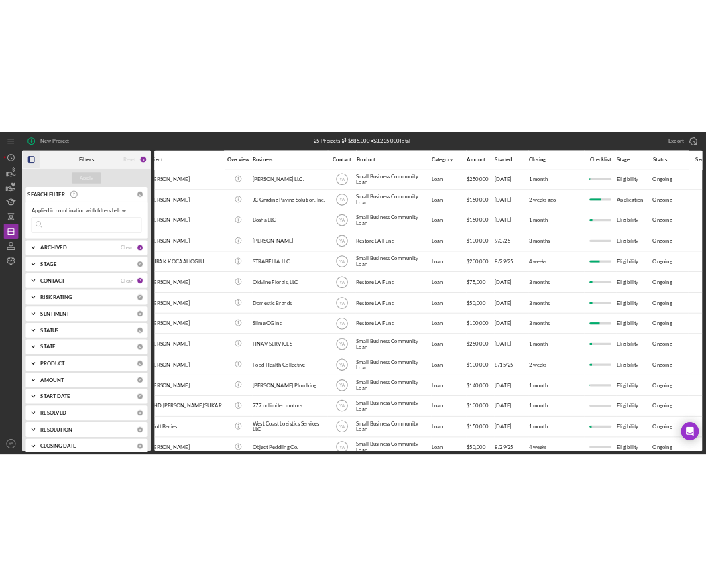
scroll to position [0, 0]
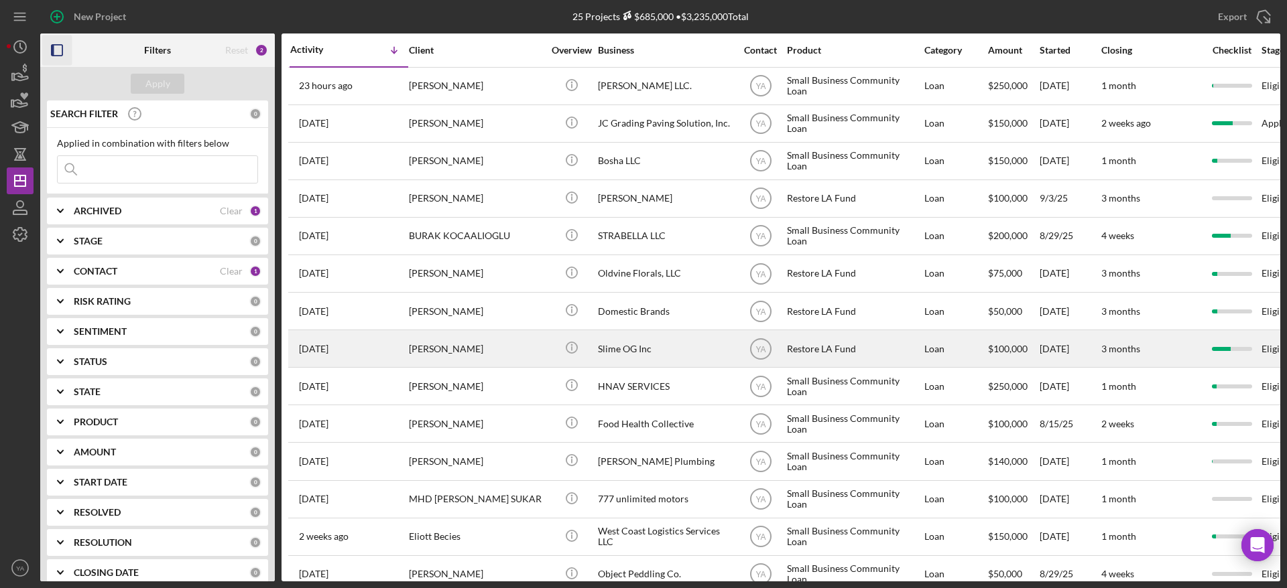
click at [648, 347] on div "Slime OG Inc" at bounding box center [665, 349] width 134 height 36
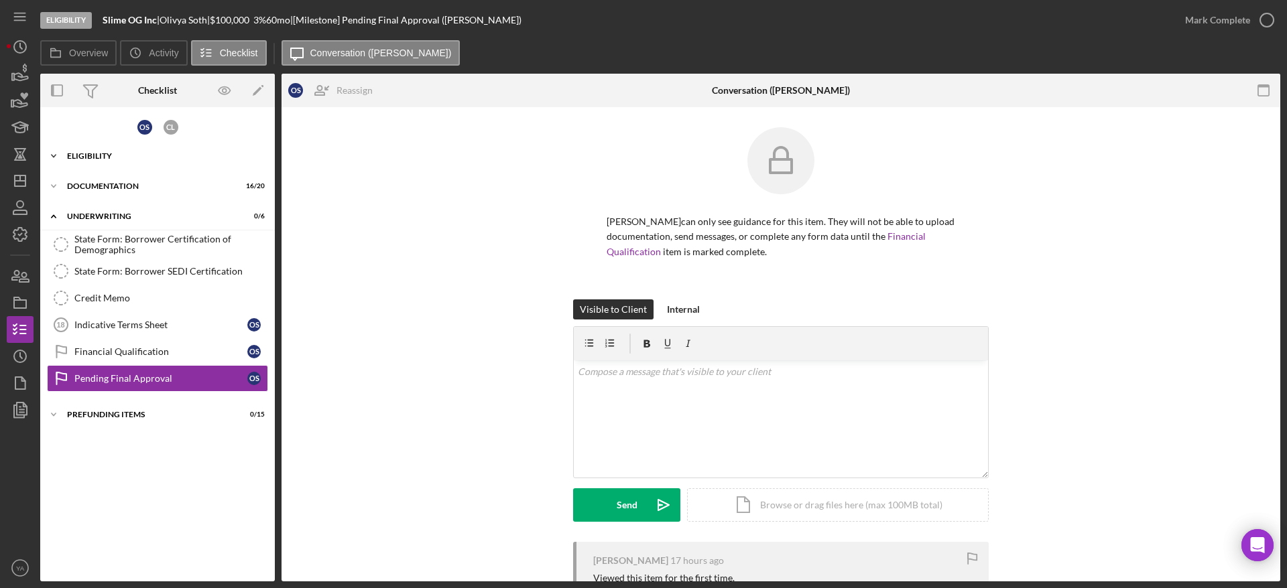
click at [123, 161] on div "Icon/Expander Eligibility 7 / 7" at bounding box center [157, 156] width 235 height 27
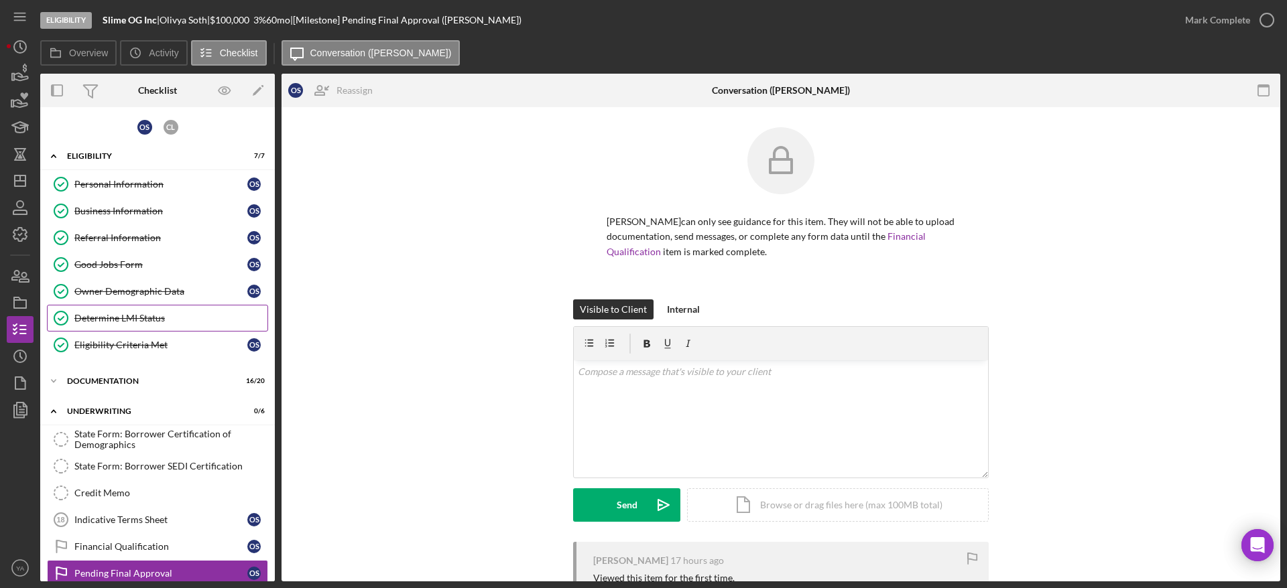
click at [168, 323] on div "Determine LMI Status" at bounding box center [170, 318] width 193 height 11
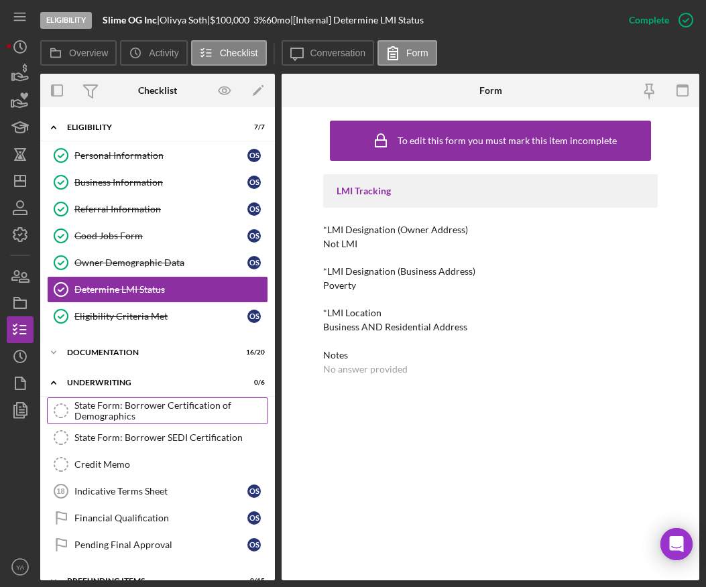
scroll to position [50, 0]
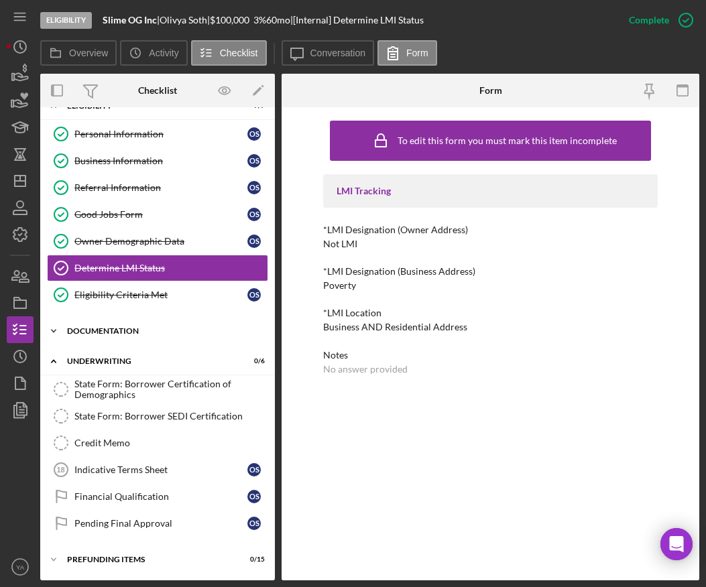
click at [132, 320] on div "Icon/Expander Documentation 16 / 20" at bounding box center [157, 331] width 235 height 27
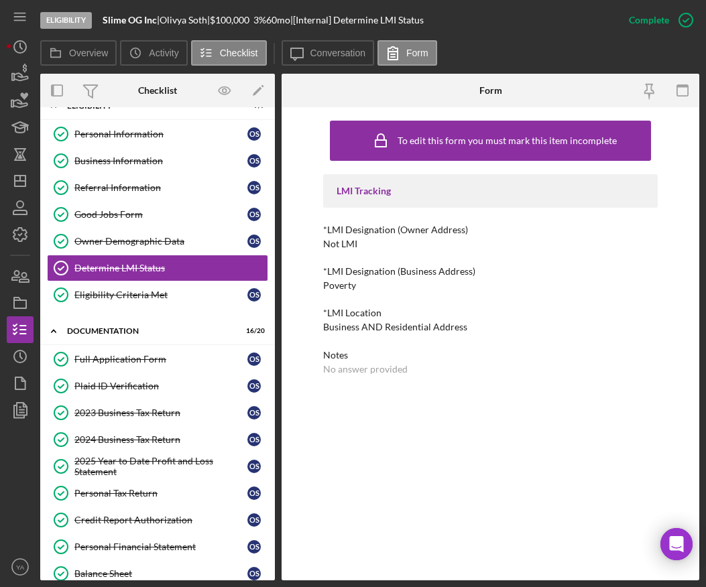
drag, startPoint x: 141, startPoint y: 151, endPoint x: 317, endPoint y: 232, distance: 193.1
click at [141, 151] on link "Business Information Business Information O S" at bounding box center [157, 160] width 221 height 27
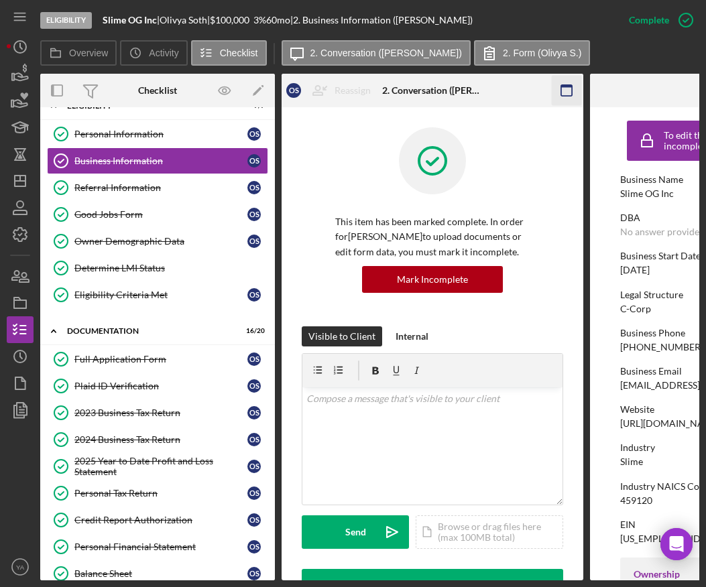
click at [570, 80] on icon "button" at bounding box center [567, 91] width 30 height 30
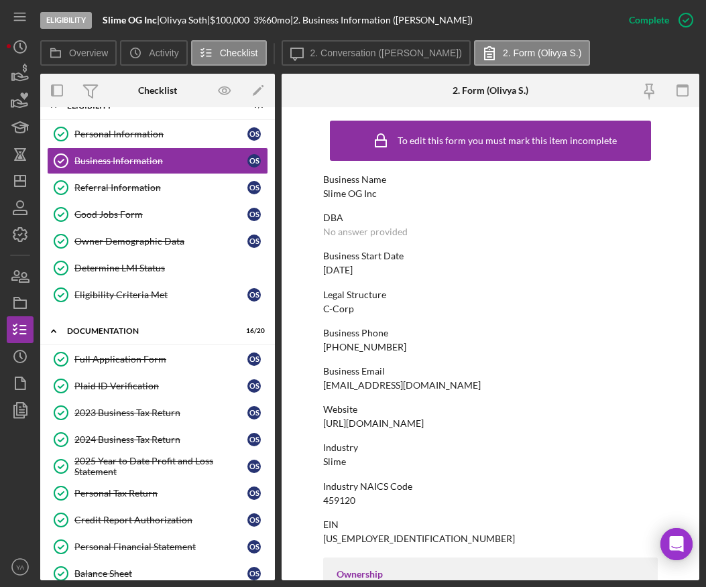
drag, startPoint x: 325, startPoint y: 269, endPoint x: 362, endPoint y: 269, distance: 36.9
click at [325, 269] on div "[DATE]" at bounding box center [337, 270] width 29 height 11
drag, startPoint x: 362, startPoint y: 269, endPoint x: 379, endPoint y: 269, distance: 17.4
click at [379, 269] on div "Business Start Date [DATE]" at bounding box center [490, 263] width 334 height 25
drag, startPoint x: 125, startPoint y: 263, endPoint x: 212, endPoint y: 318, distance: 102.7
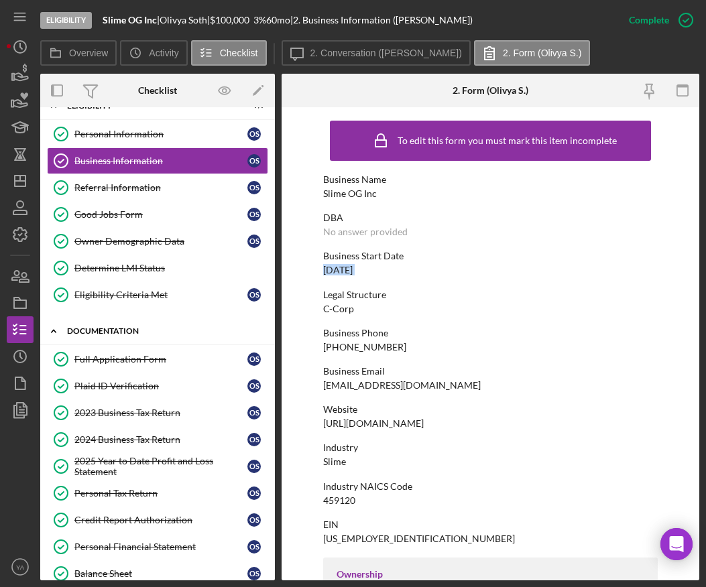
click at [125, 263] on div "Determine LMI Status" at bounding box center [170, 268] width 193 height 11
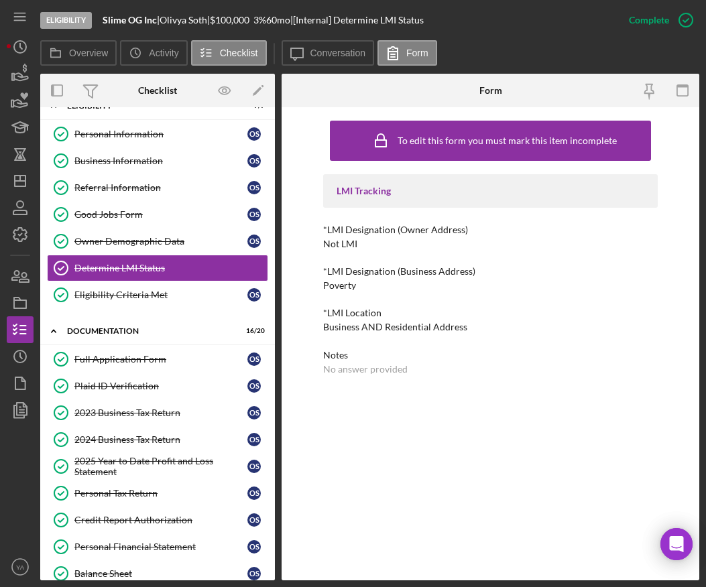
click at [339, 285] on div "Poverty" at bounding box center [339, 285] width 33 height 11
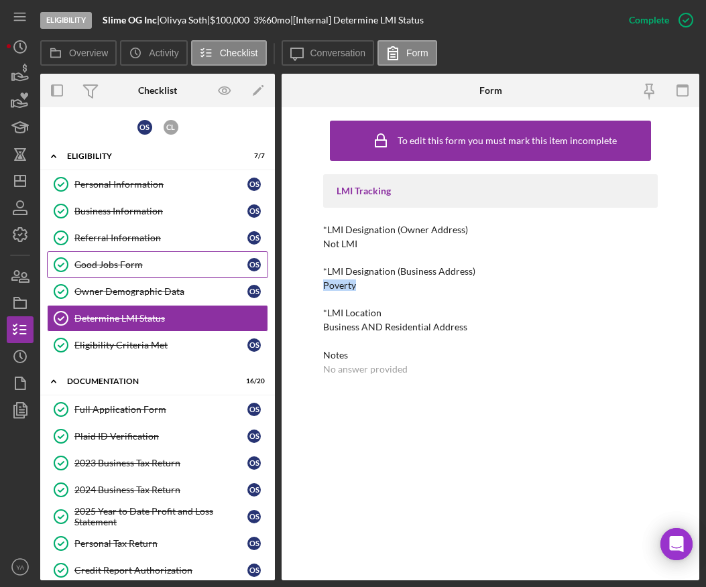
drag, startPoint x: 151, startPoint y: 243, endPoint x: 152, endPoint y: 254, distance: 10.7
click at [151, 243] on link "Referral Information Referral Information O S" at bounding box center [157, 238] width 221 height 27
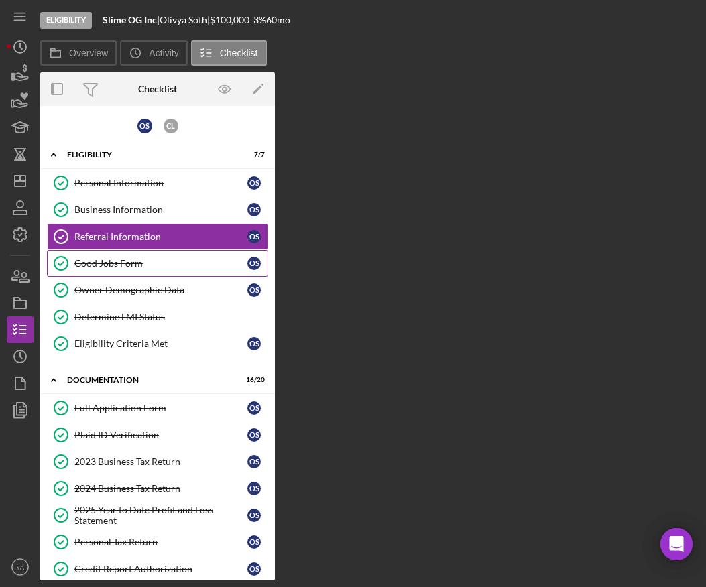
click at [152, 257] on link "Good Jobs Form Good Jobs Form O S" at bounding box center [157, 263] width 221 height 27
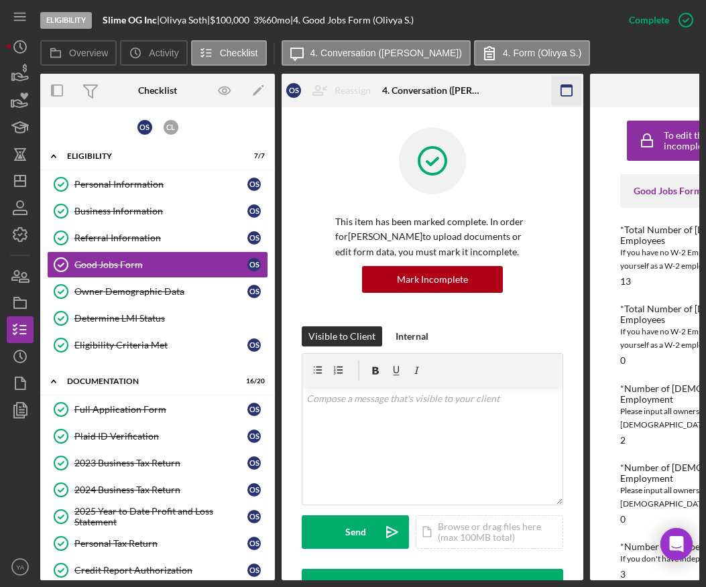
click at [554, 96] on icon "button" at bounding box center [567, 91] width 30 height 30
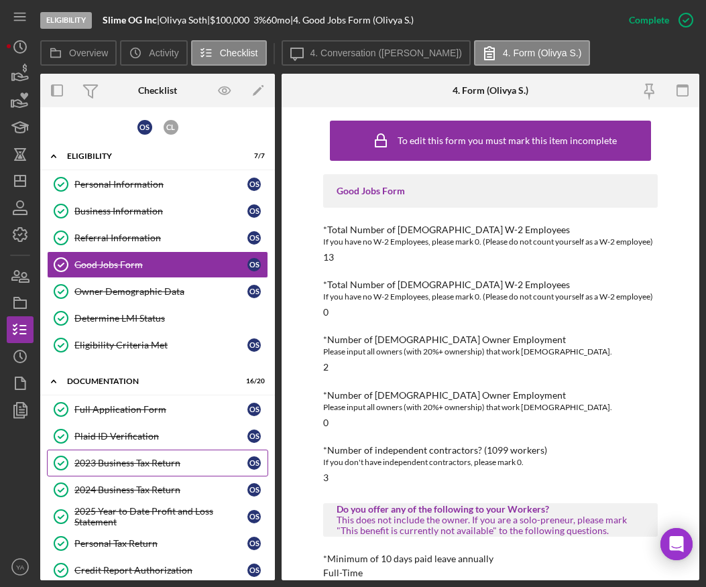
click at [141, 458] on div "2023 Business Tax Return" at bounding box center [160, 463] width 173 height 11
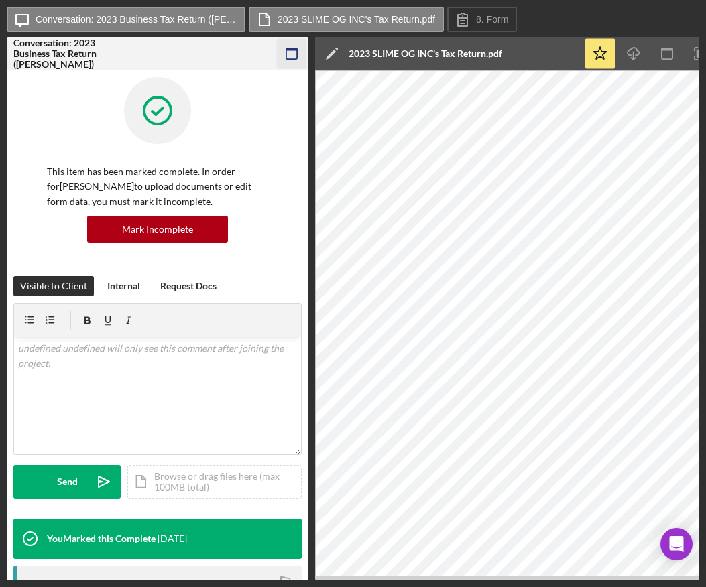
click at [288, 49] on rect "button" at bounding box center [291, 49] width 11 height 3
